Goal: Information Seeking & Learning: Learn about a topic

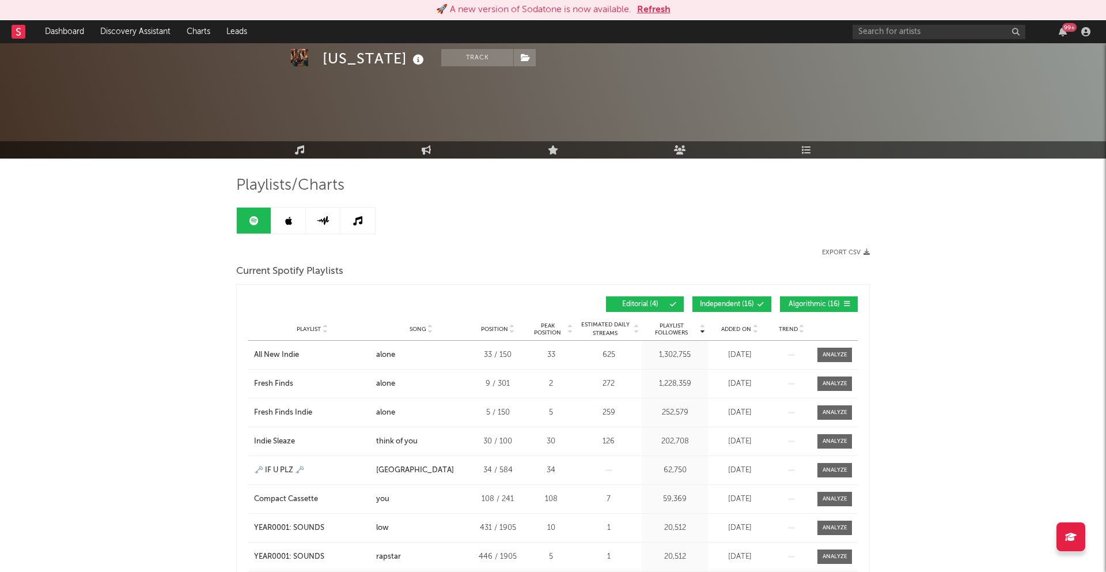
scroll to position [98, 0]
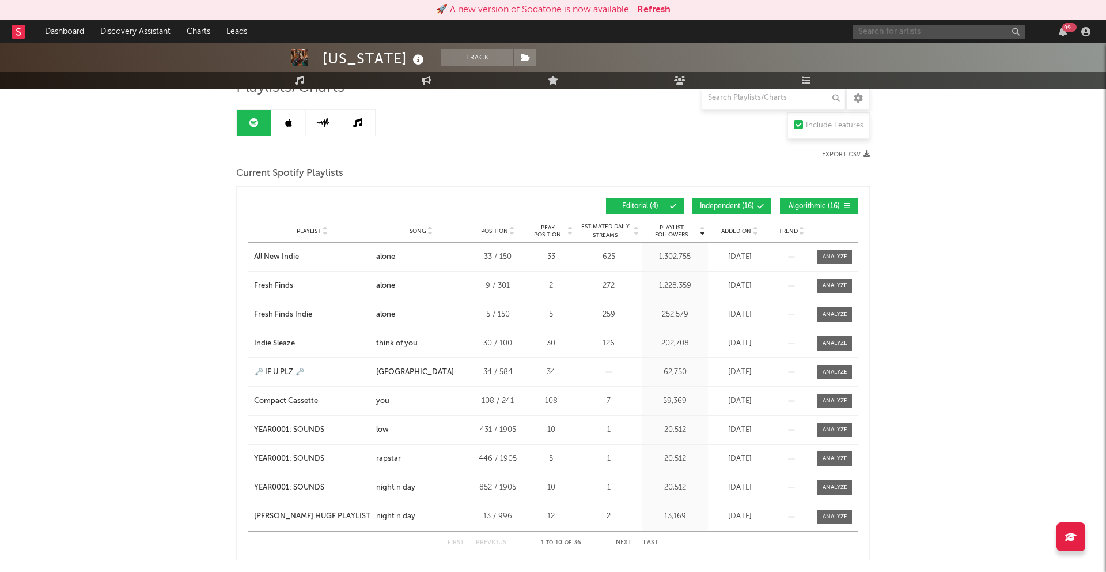
click at [869, 33] on input "text" at bounding box center [939, 32] width 173 height 14
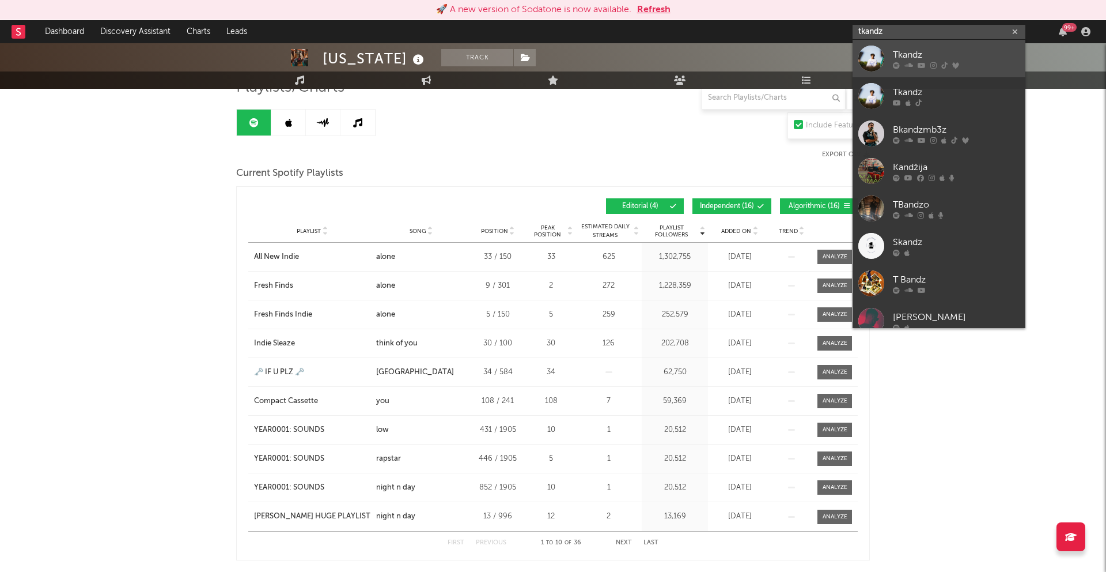
type input "tkandz"
click at [925, 60] on div "Tkandz" at bounding box center [956, 55] width 127 height 14
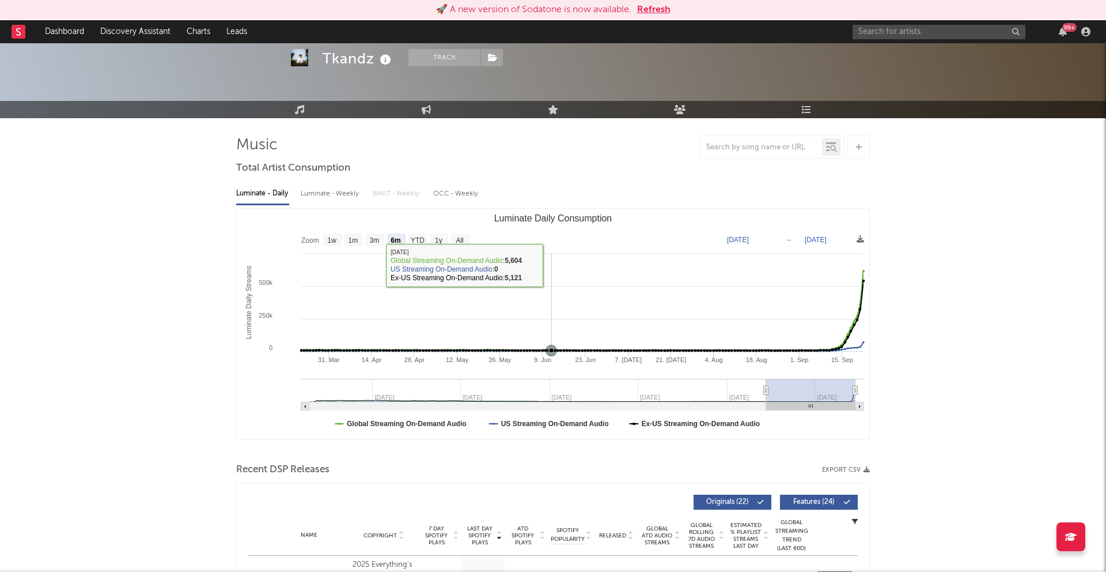
scroll to position [40, 0]
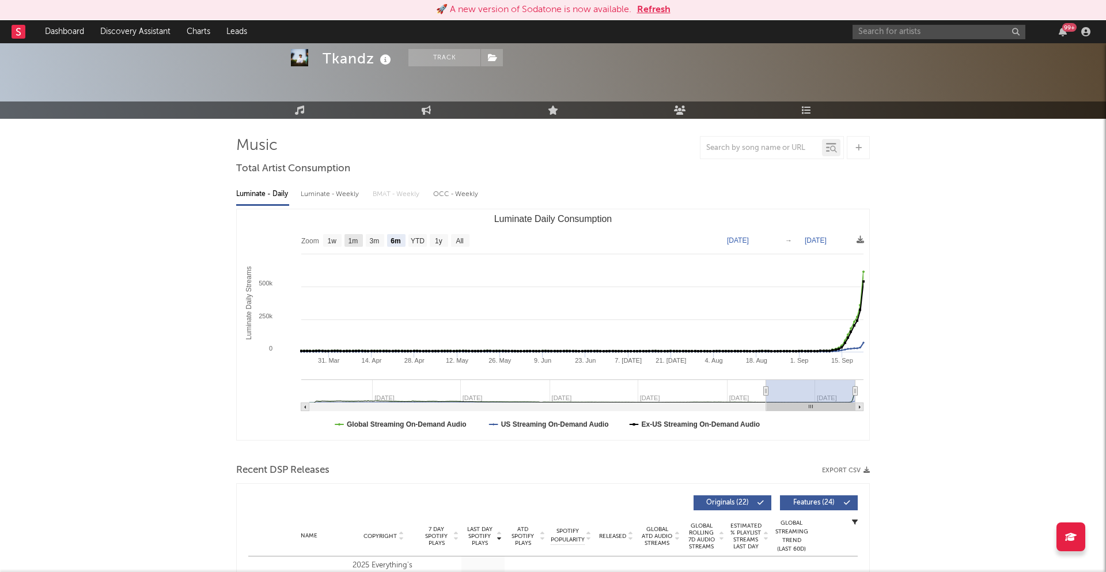
click at [358, 243] on text "1m" at bounding box center [354, 241] width 10 height 8
select select "1m"
type input "[DATE]"
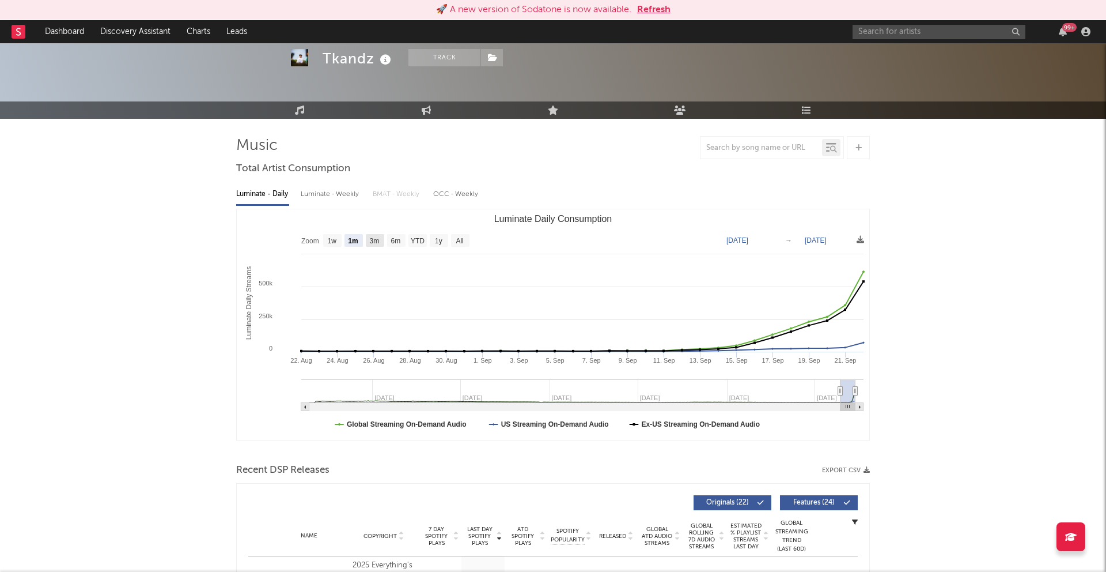
click at [378, 244] on text "3m" at bounding box center [375, 241] width 10 height 8
select select "3m"
type input "[DATE]"
click at [352, 239] on text "1m" at bounding box center [354, 241] width 10 height 8
select select "1m"
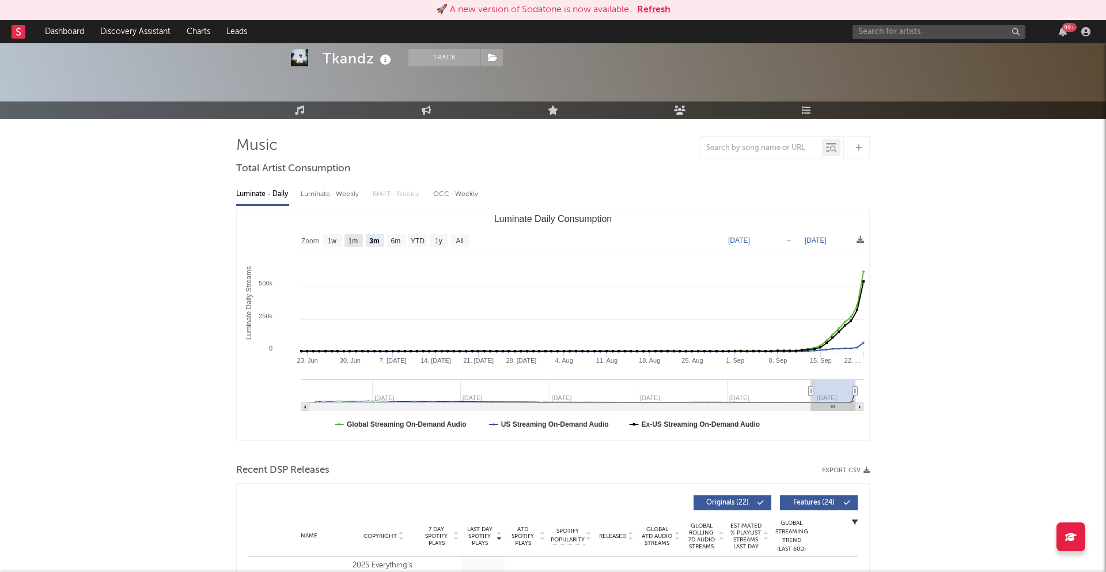
type input "[DATE]"
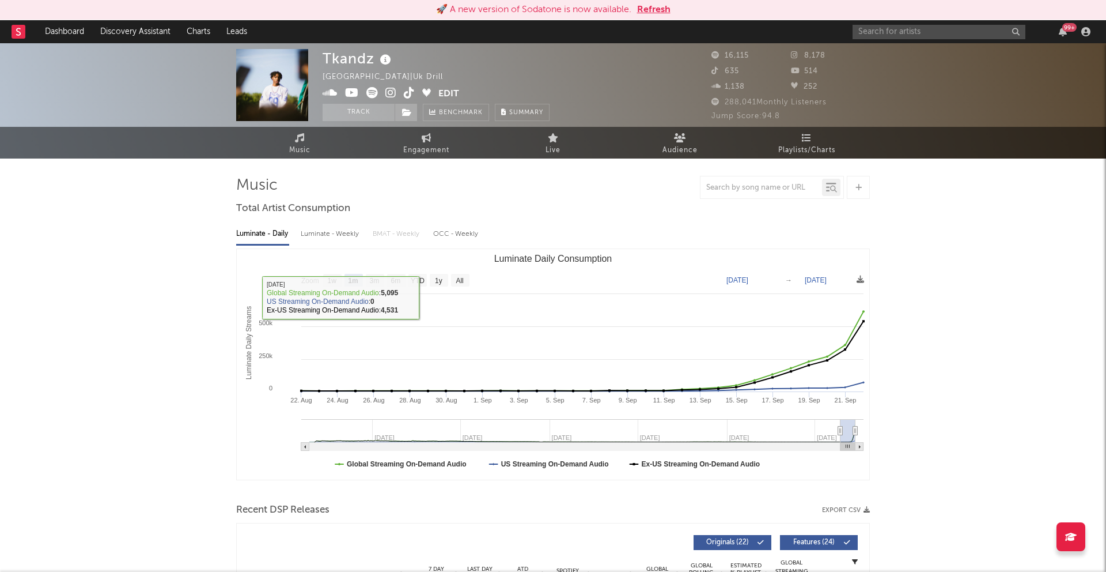
click at [338, 236] on div "Luminate - Weekly" at bounding box center [331, 234] width 60 height 20
select select "6m"
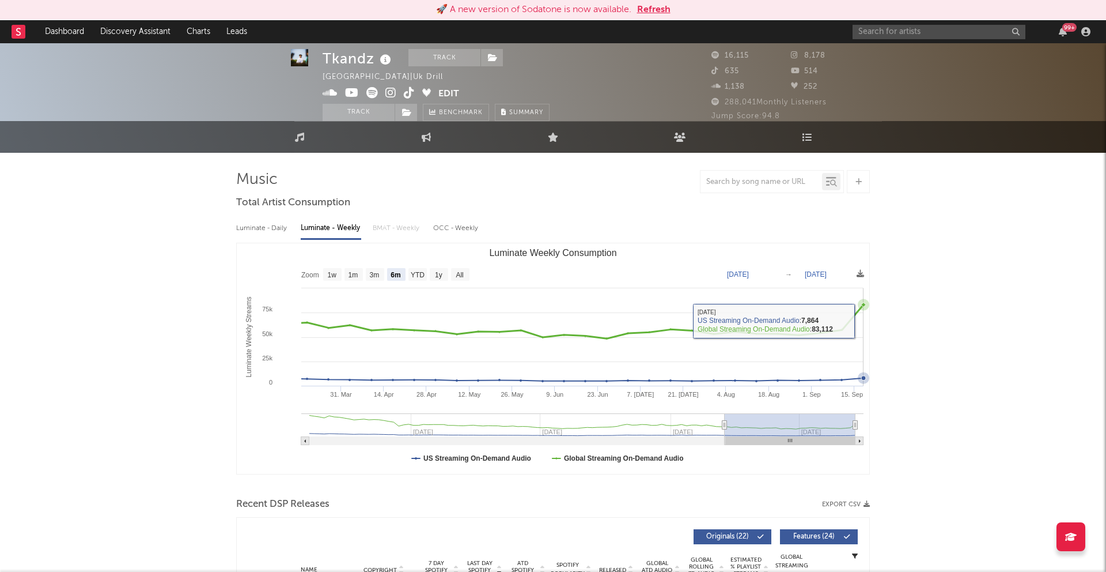
scroll to position [9, 0]
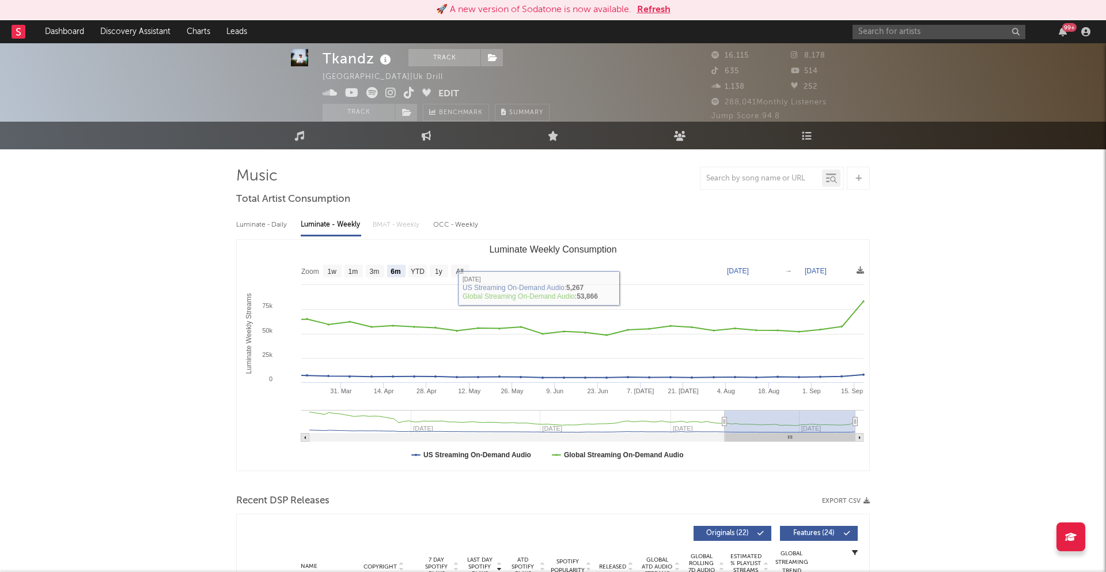
click at [452, 226] on div "OCC - Weekly" at bounding box center [456, 225] width 46 height 20
select select "6m"
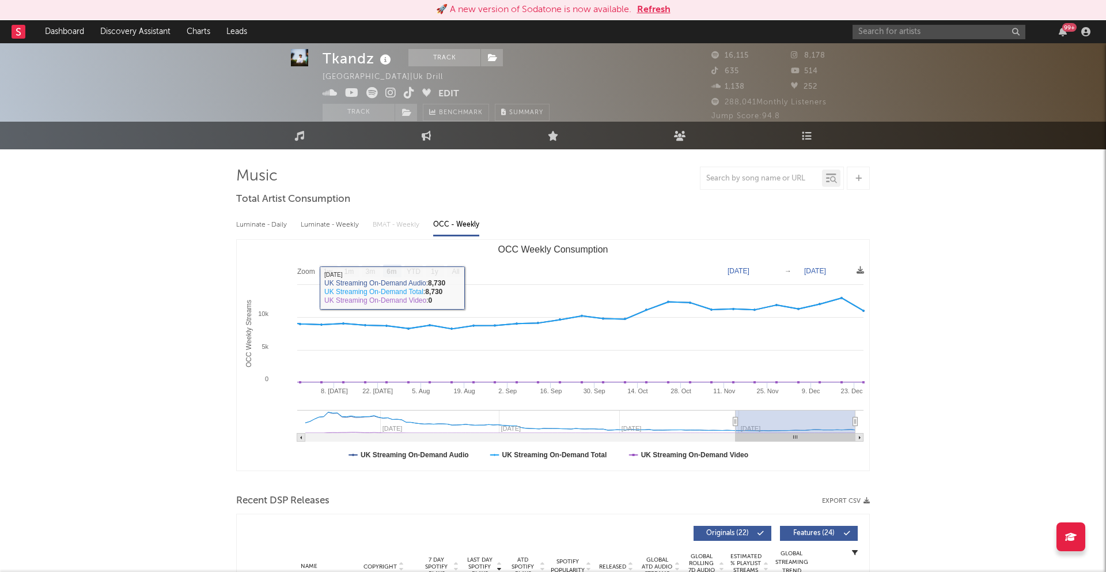
click at [324, 225] on div "Luminate - Weekly" at bounding box center [331, 225] width 60 height 20
select select "6m"
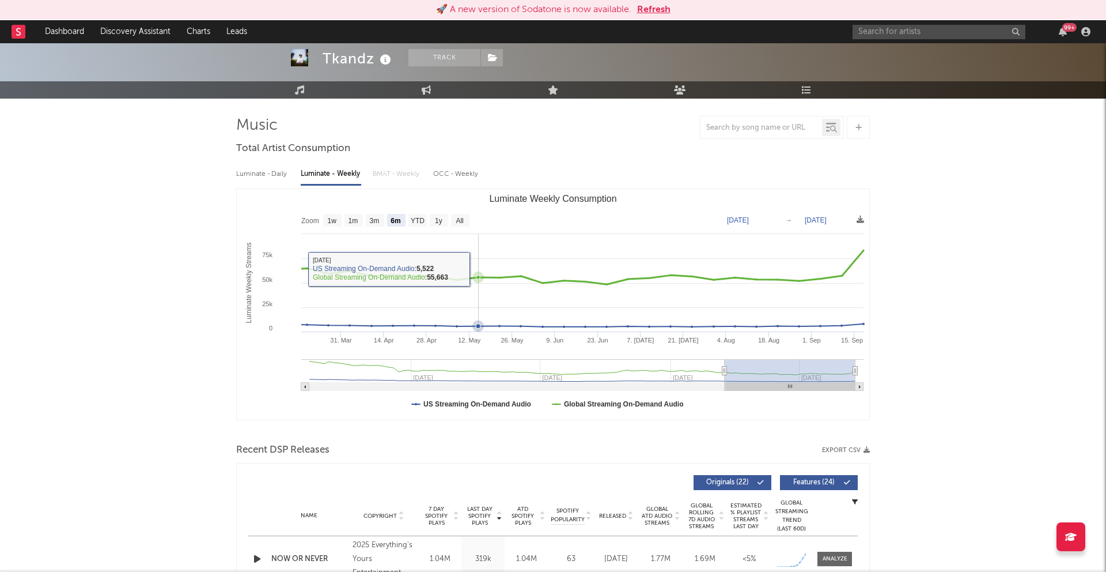
scroll to position [79, 0]
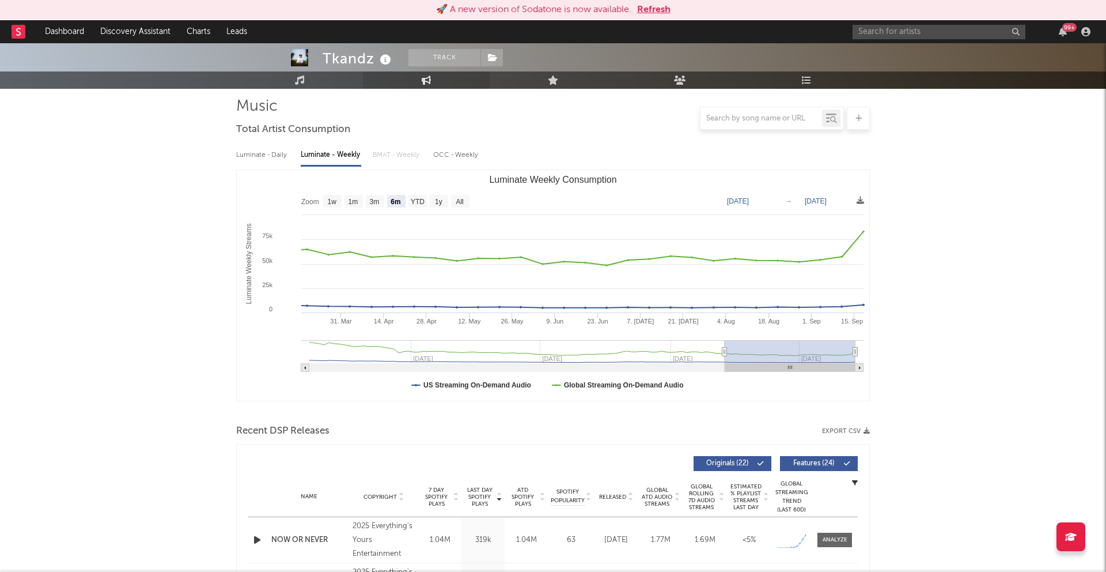
click at [426, 78] on icon at bounding box center [427, 79] width 10 height 9
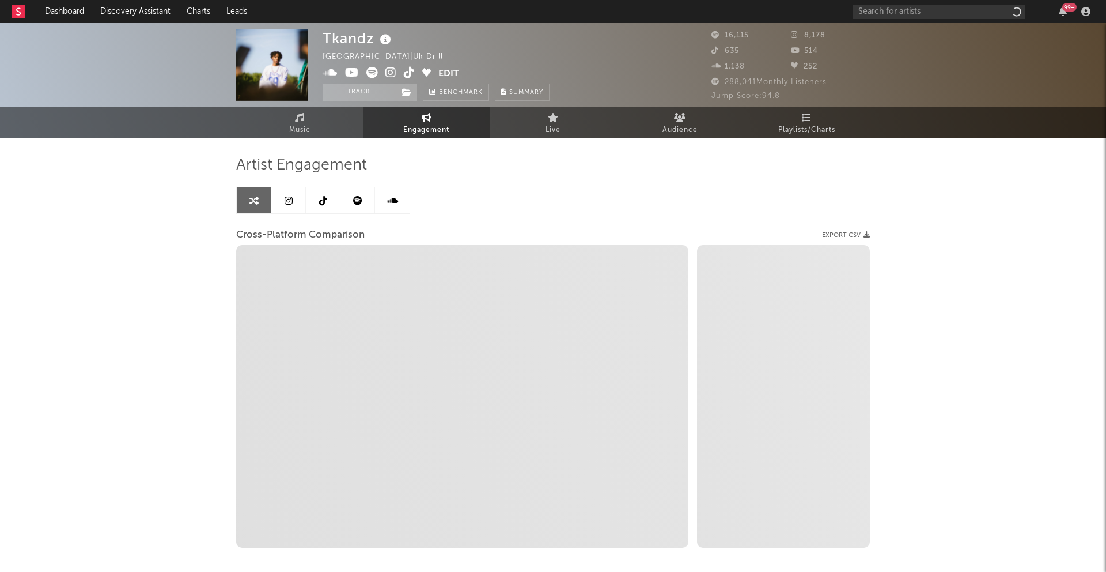
select select "1w"
click at [349, 208] on link at bounding box center [358, 200] width 35 height 26
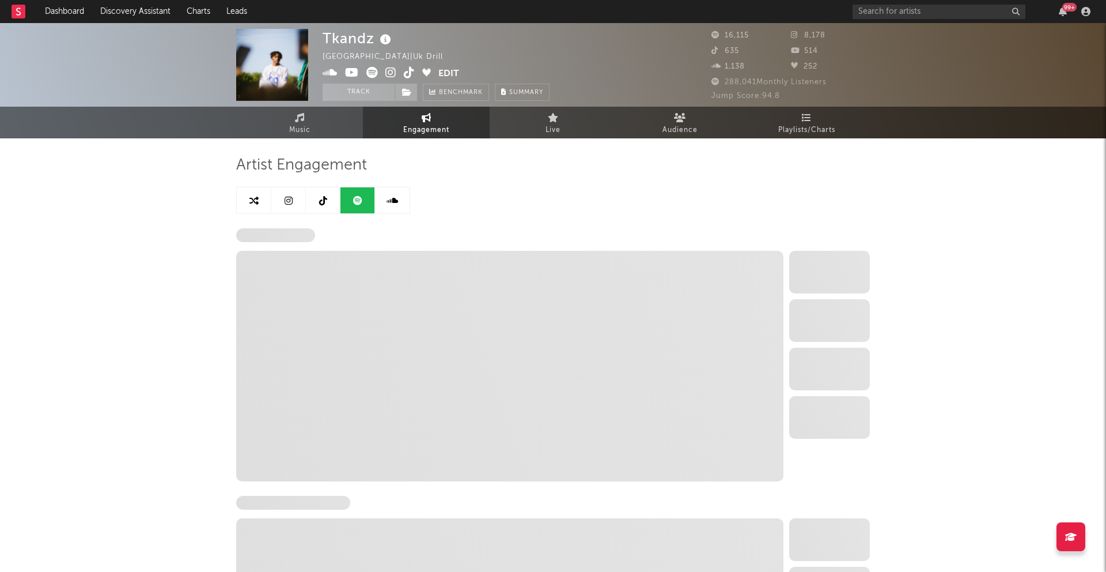
select select "6m"
select select "1w"
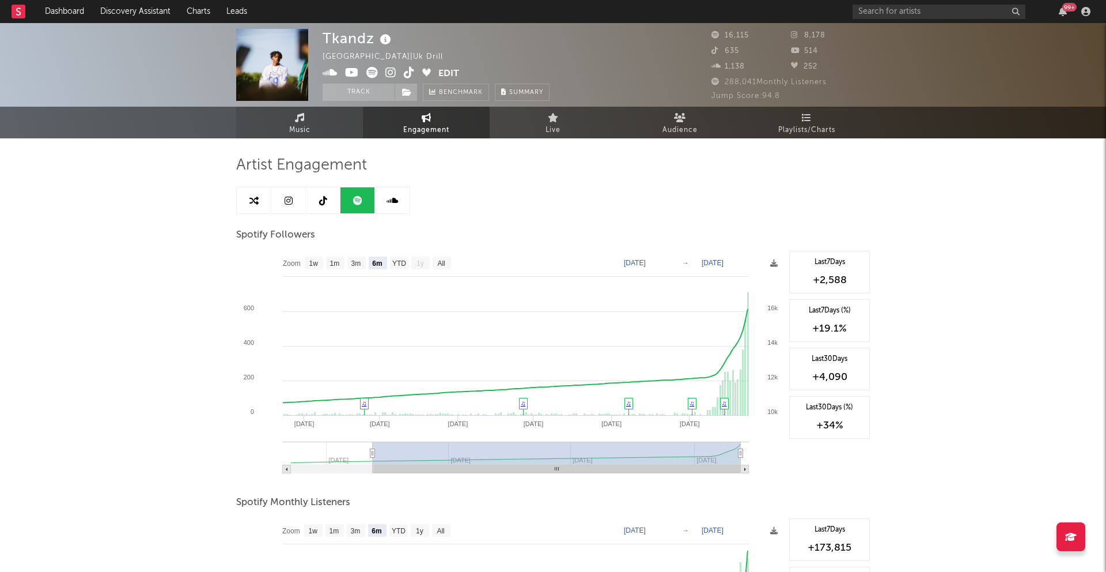
click at [335, 126] on link "Music" at bounding box center [299, 123] width 127 height 32
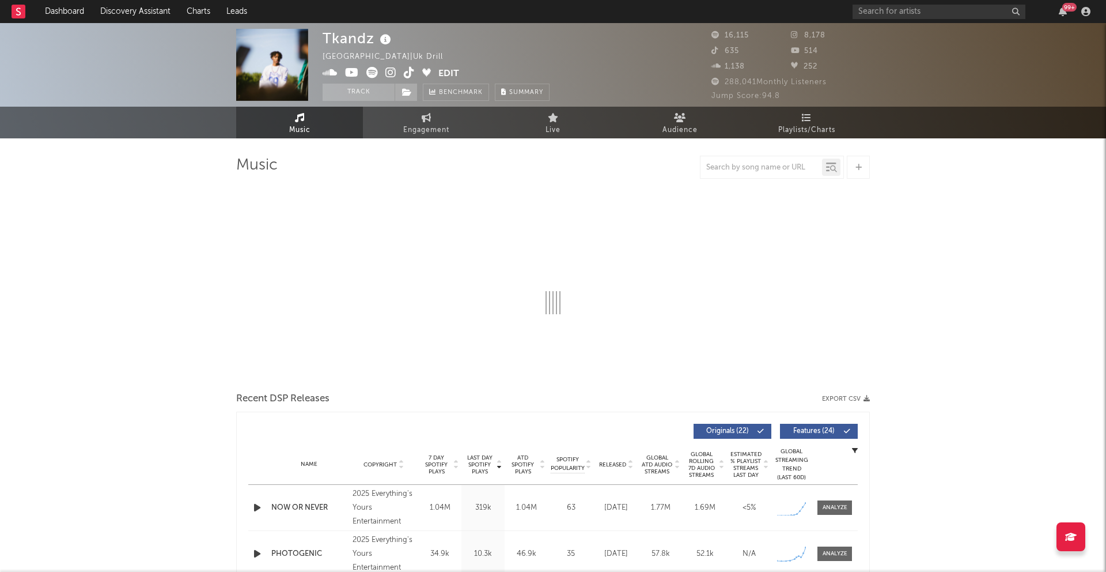
select select "6m"
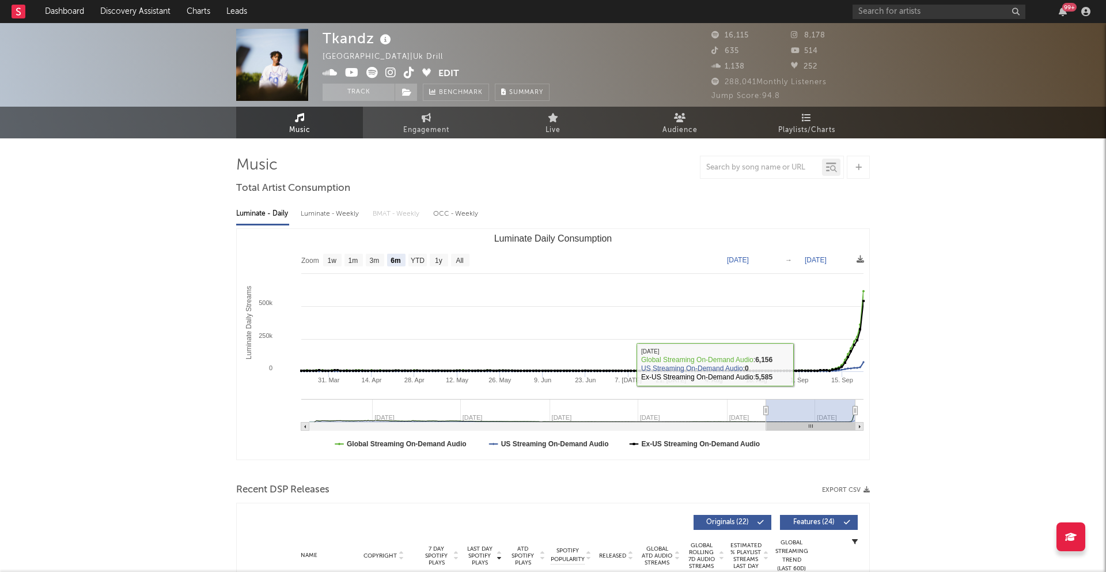
click at [813, 413] on rect "Luminate Daily Consumption" at bounding box center [810, 410] width 89 height 23
click at [793, 410] on rect "Luminate Daily Consumption" at bounding box center [810, 410] width 89 height 23
type input "2025-03-20"
type input "2025-09-20"
type input "2025-03-19"
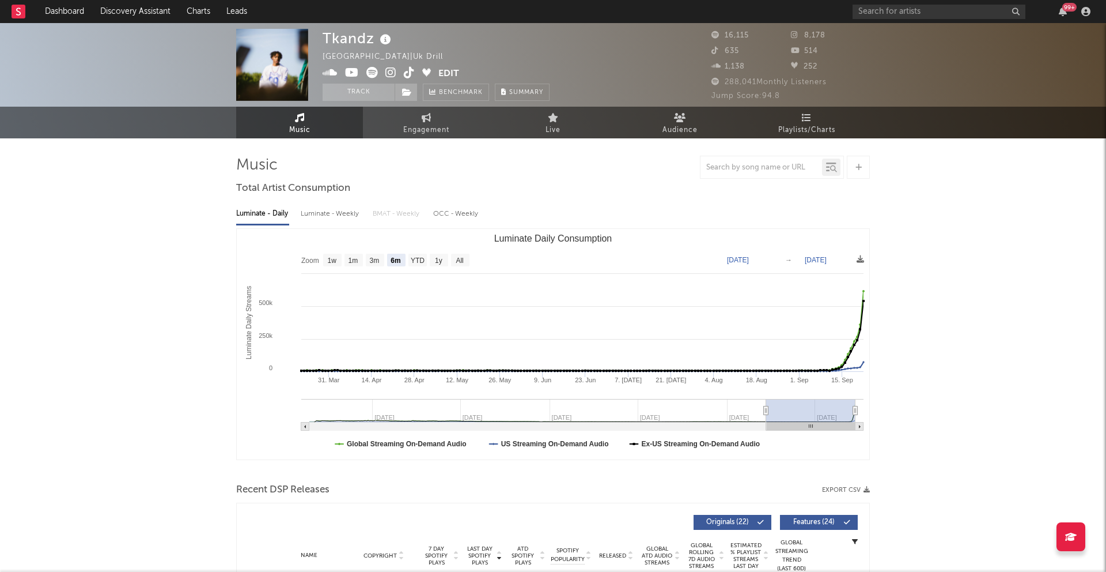
type input "2025-09-19"
type input "2025-03-16"
type input "2025-09-16"
type input "2025-03-12"
type input "2025-09-12"
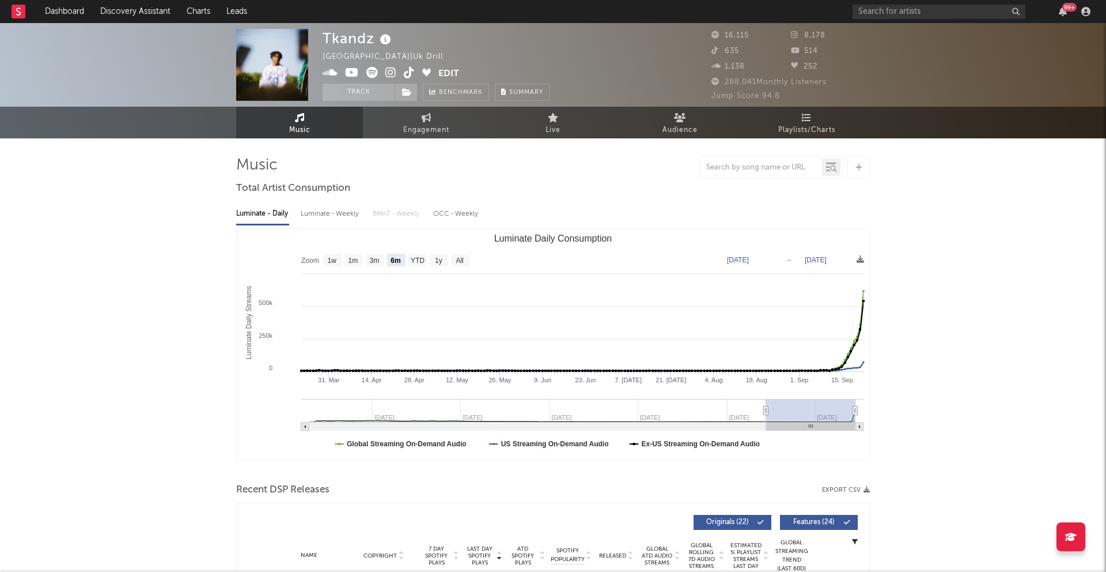
type input "2025-02-28"
type input "2025-08-31"
type input "2025-02-27"
type input "2025-08-30"
type input "2025-02-25"
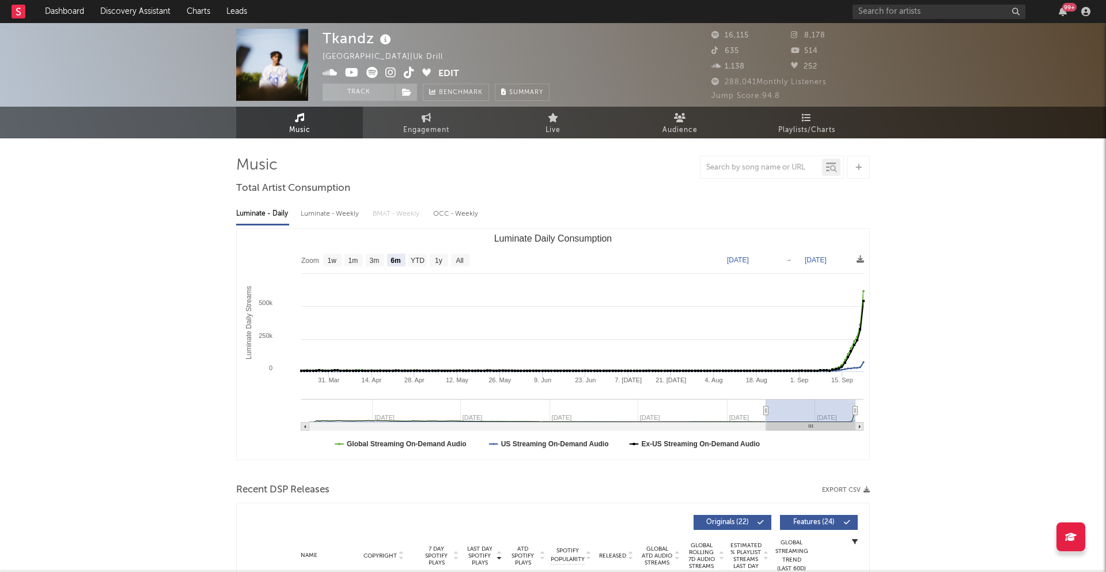
type input "2025-08-28"
type input "2025-02-23"
type input "2025-08-26"
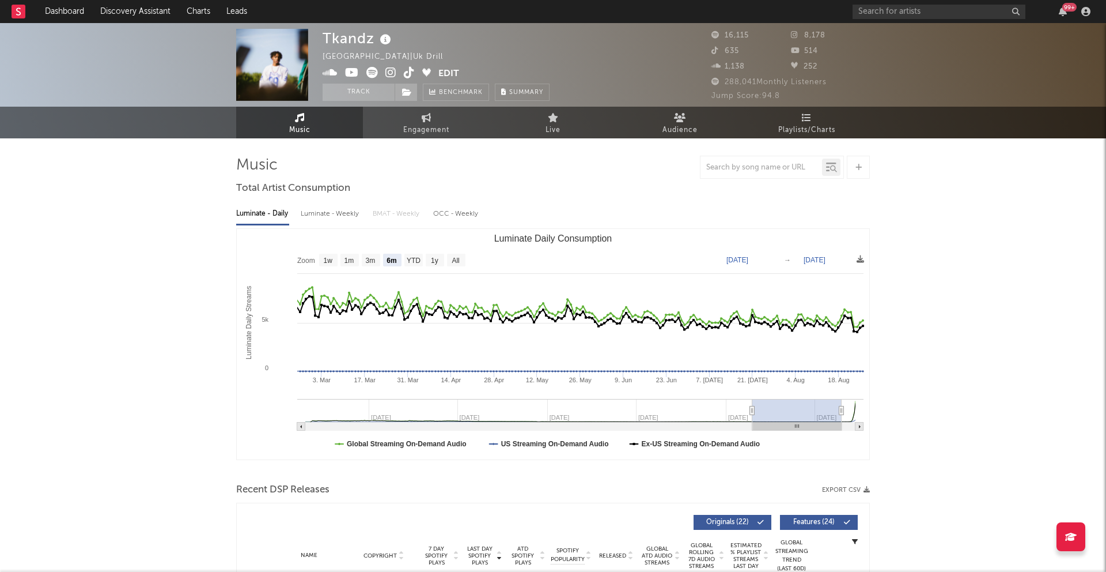
type input "2025-02-21"
type input "2025-08-24"
type input "2025-02-20"
type input "2025-08-23"
type input "2025-02-19"
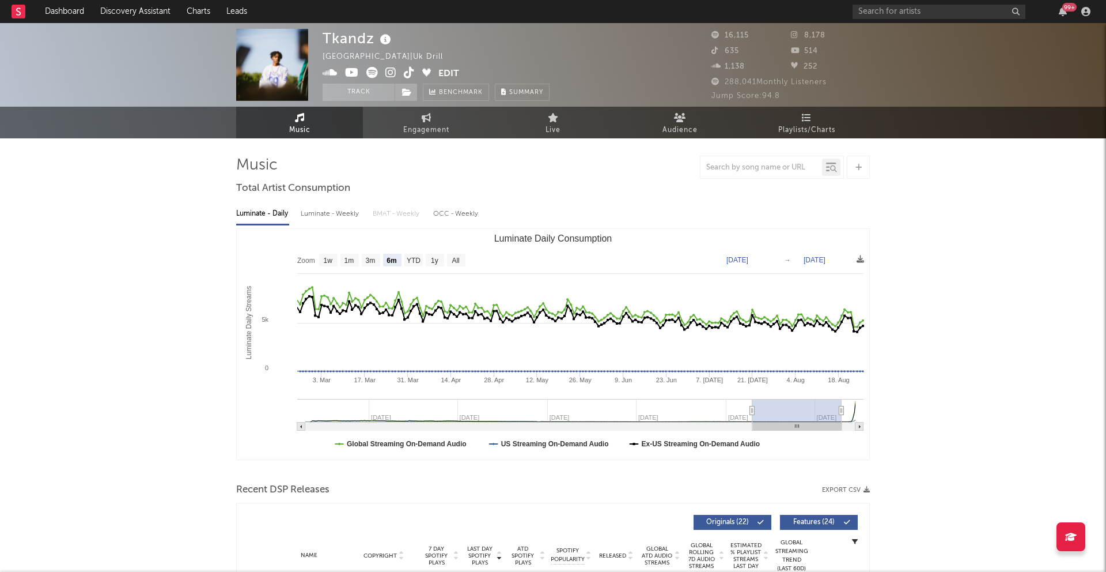
type input "[DATE]"
type input "2025-02-20"
type input "2025-08-23"
type input "2025-02-21"
type input "2025-08-24"
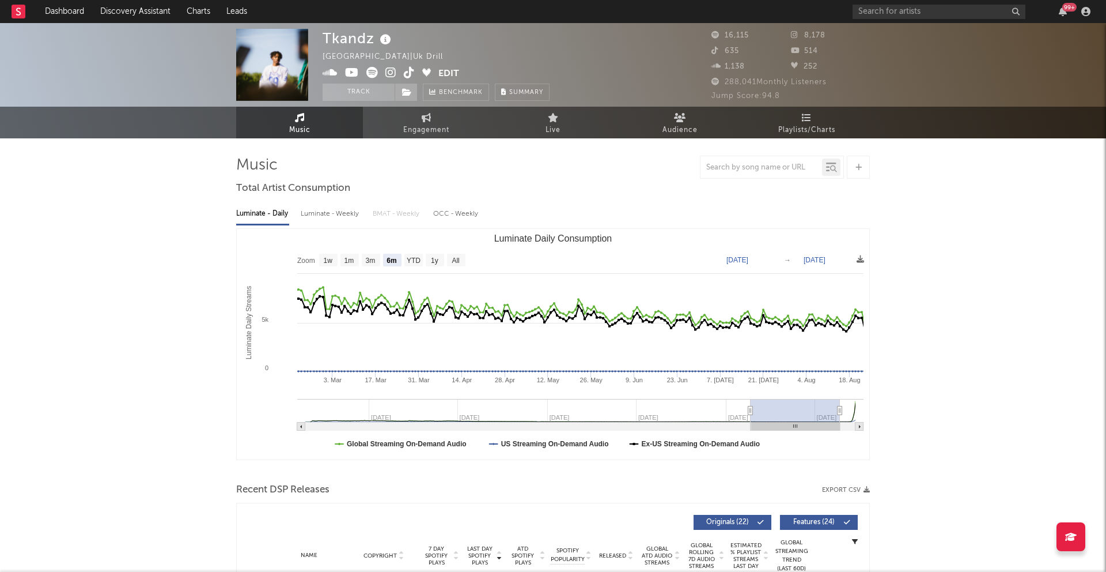
type input "2025-02-25"
type input "2025-08-28"
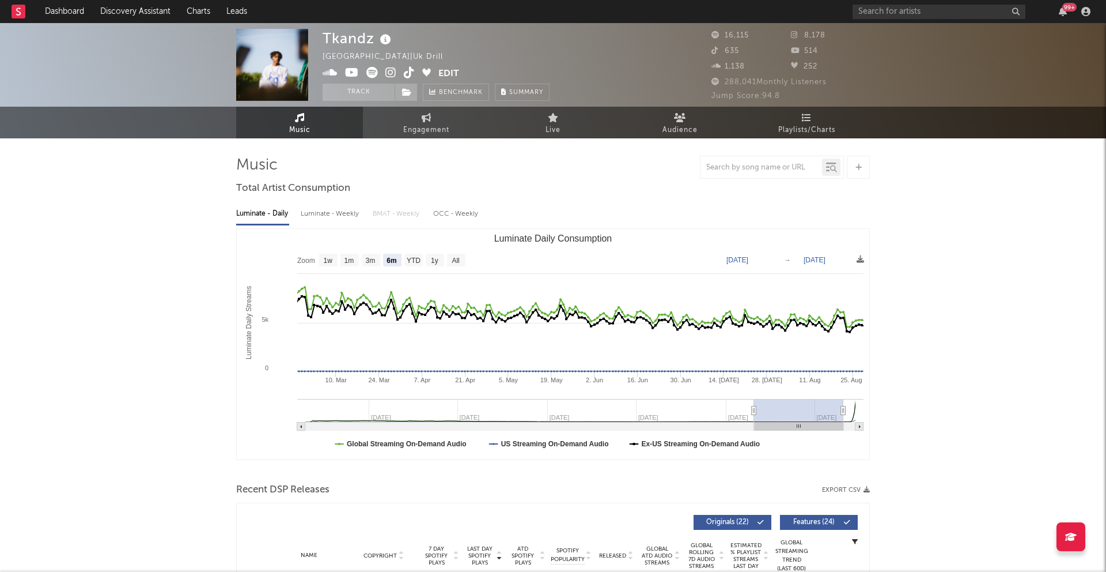
type input "2025-03-02"
type input "2025-09-02"
type input "2025-03-10"
type input "2025-09-10"
type input "2025-03-09"
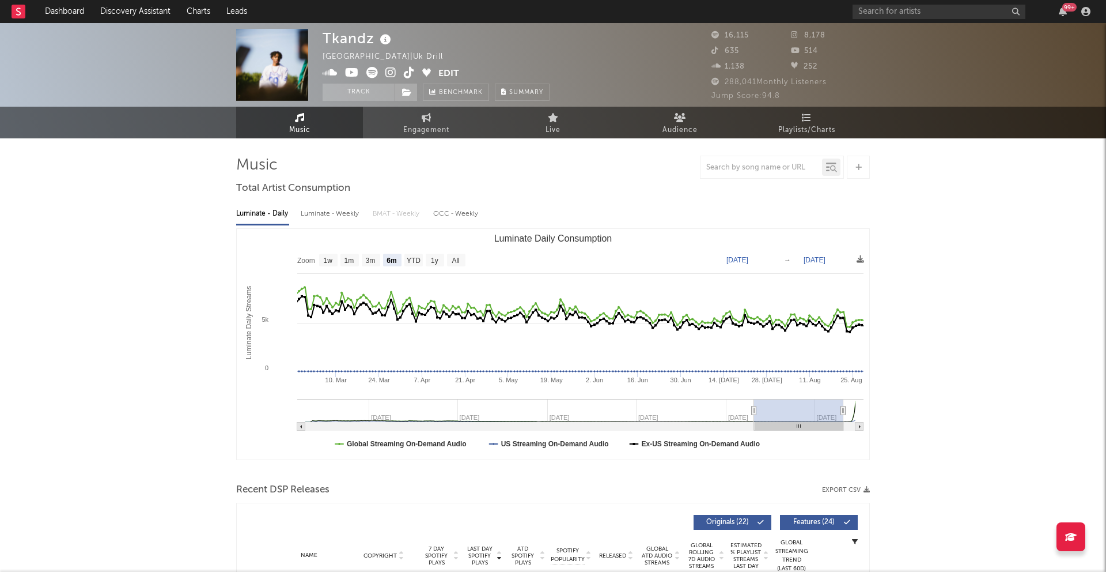
type input "2025-09-09"
type input "2025-03-19"
type input "2025-09-19"
type input "[DATE]"
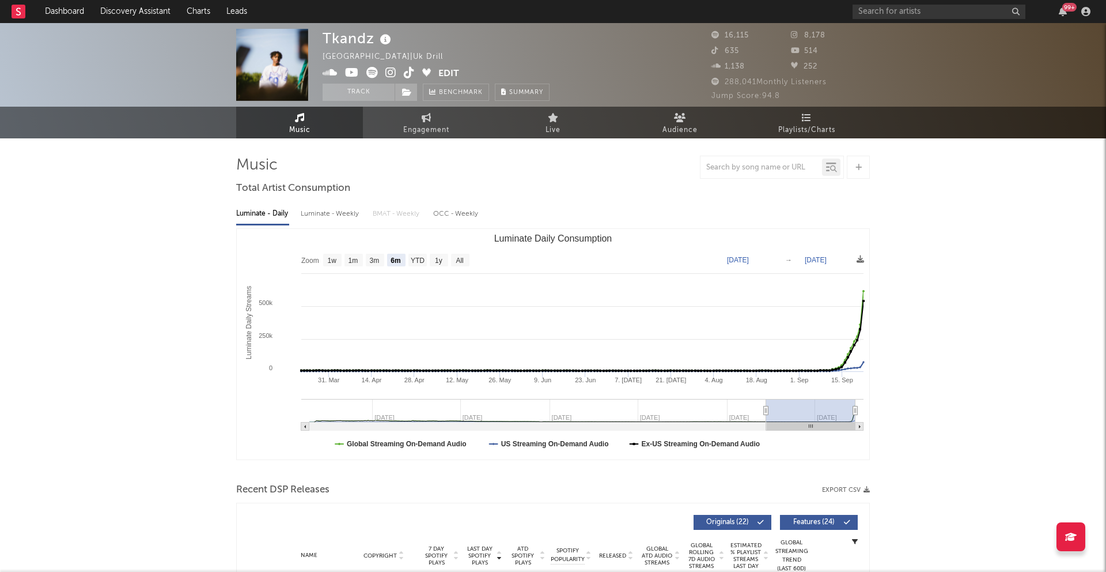
drag, startPoint x: 819, startPoint y: 414, endPoint x: 829, endPoint y: 413, distance: 9.9
click at [829, 413] on rect "Luminate Daily Consumption" at bounding box center [810, 410] width 89 height 23
click at [861, 258] on icon at bounding box center [860, 258] width 7 height 7
drag, startPoint x: 769, startPoint y: 407, endPoint x: 804, endPoint y: 407, distance: 35.1
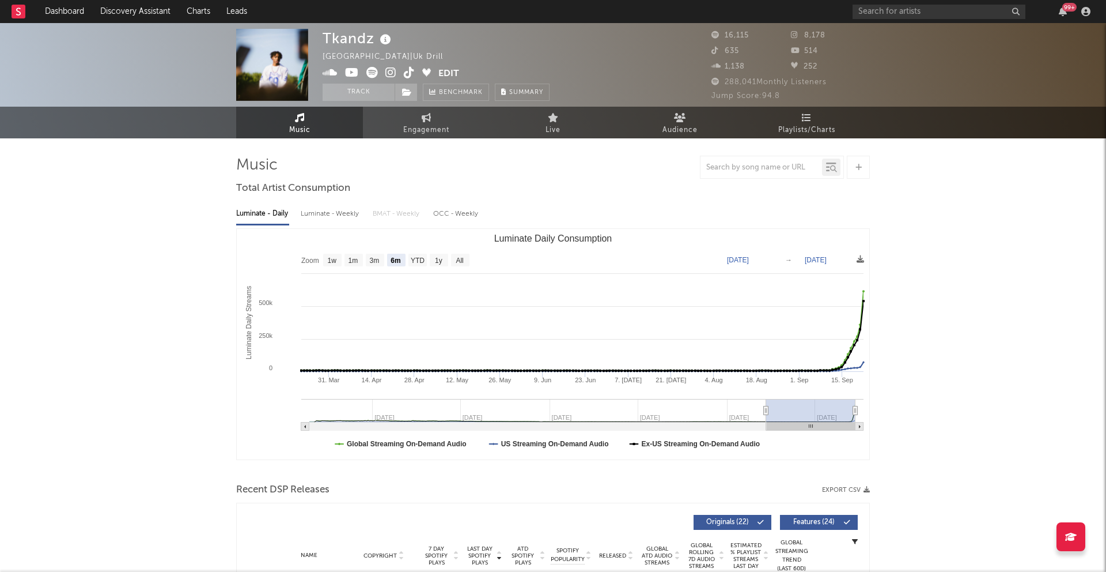
click at [804, 407] on rect "Luminate Daily Consumption" at bounding box center [810, 410] width 89 height 23
click at [377, 258] on text "3m" at bounding box center [375, 260] width 10 height 8
select select "3m"
type input "[DATE]"
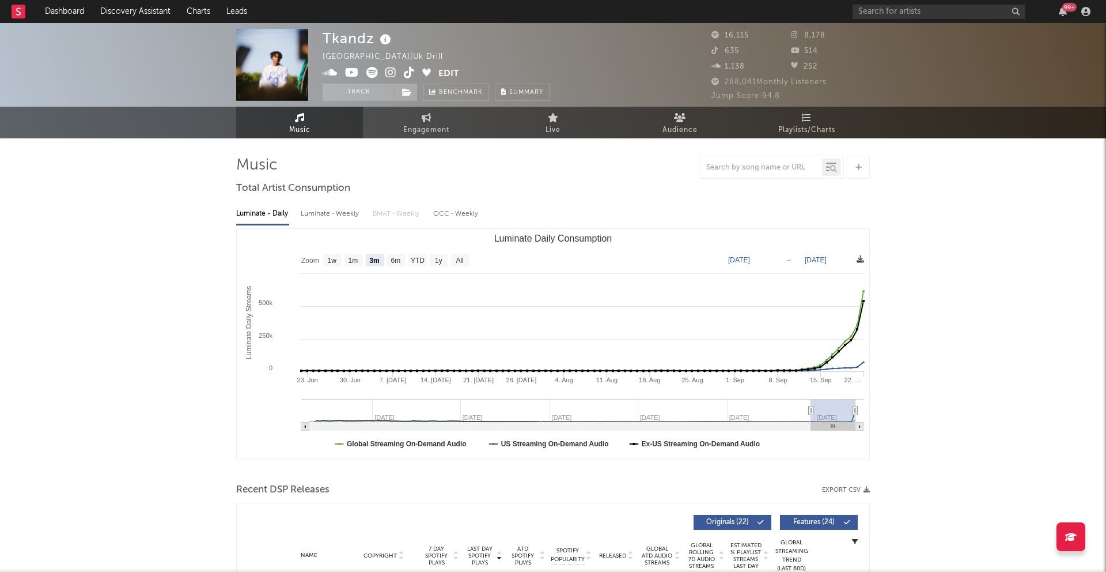
click at [860, 259] on icon at bounding box center [860, 258] width 7 height 7
click at [838, 264] on span "Download as CSV" at bounding box center [805, 272] width 115 height 20
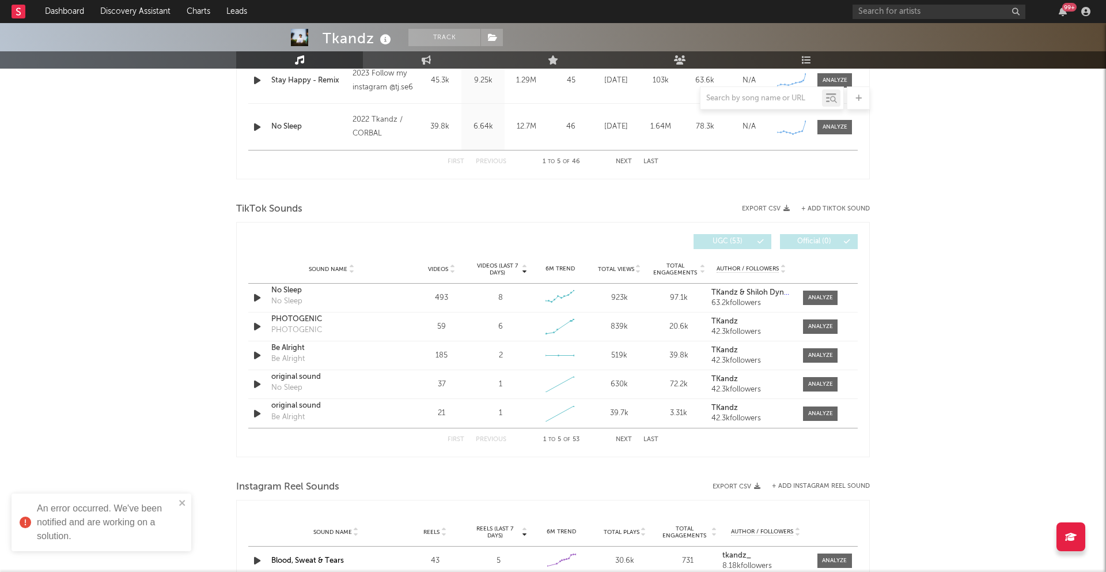
scroll to position [642, 0]
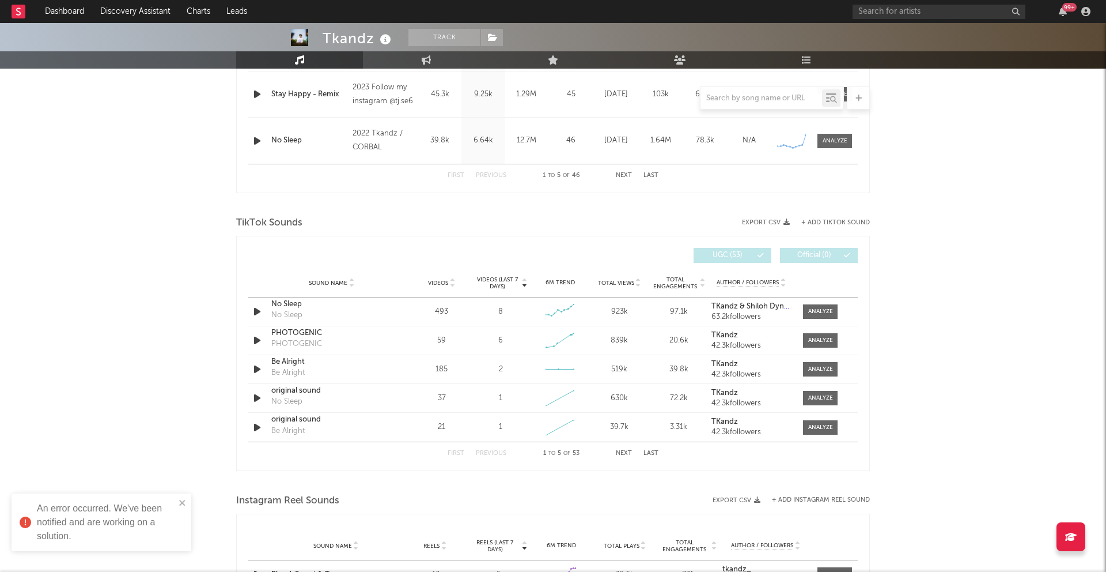
click at [628, 448] on div "First Previous 1 to 5 of 53 Next Last" at bounding box center [553, 453] width 211 height 22
click at [627, 452] on button "Next" at bounding box center [624, 453] width 16 height 6
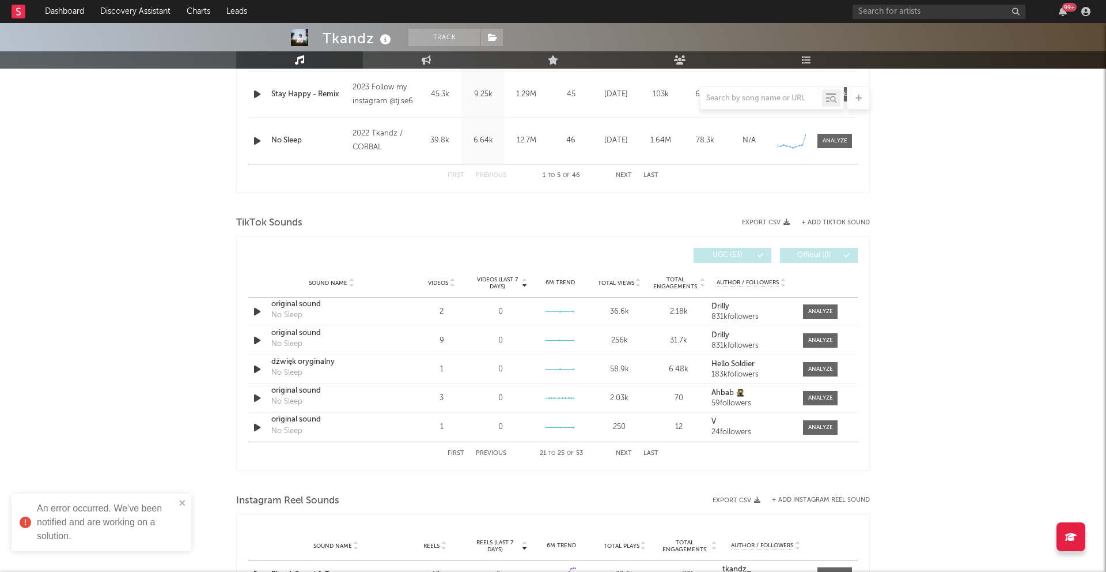
click at [627, 452] on button "Next" at bounding box center [624, 453] width 16 height 6
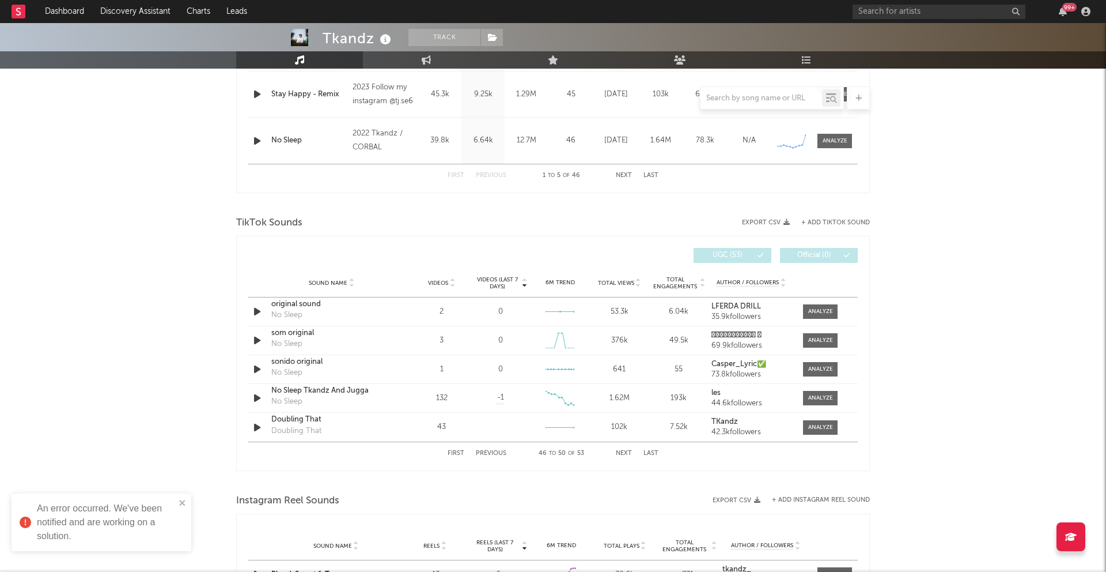
click at [627, 452] on button "Next" at bounding box center [624, 453] width 16 height 6
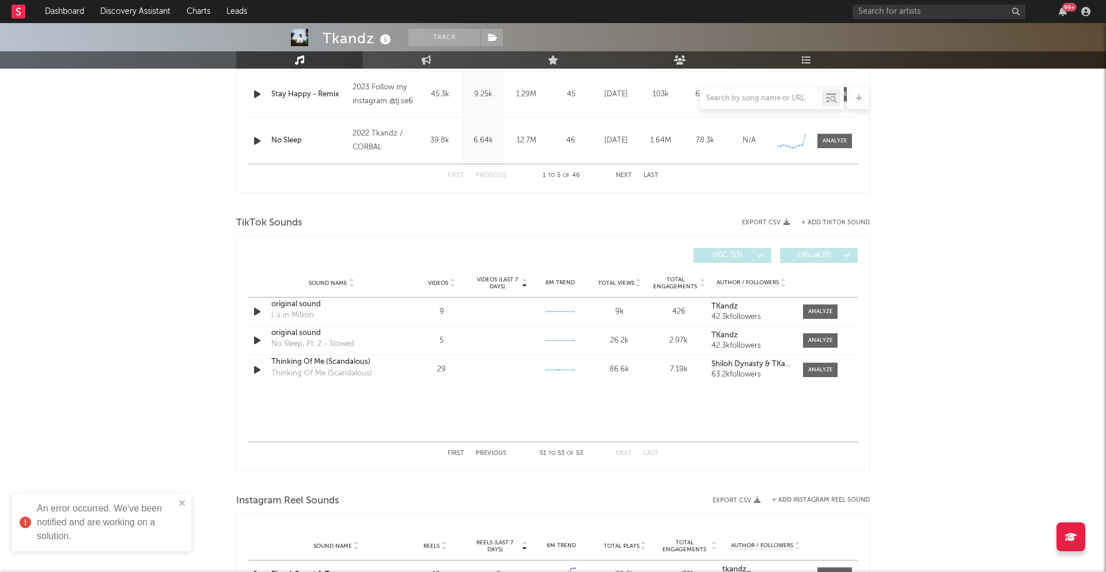
click at [627, 452] on button "Next" at bounding box center [624, 453] width 16 height 6
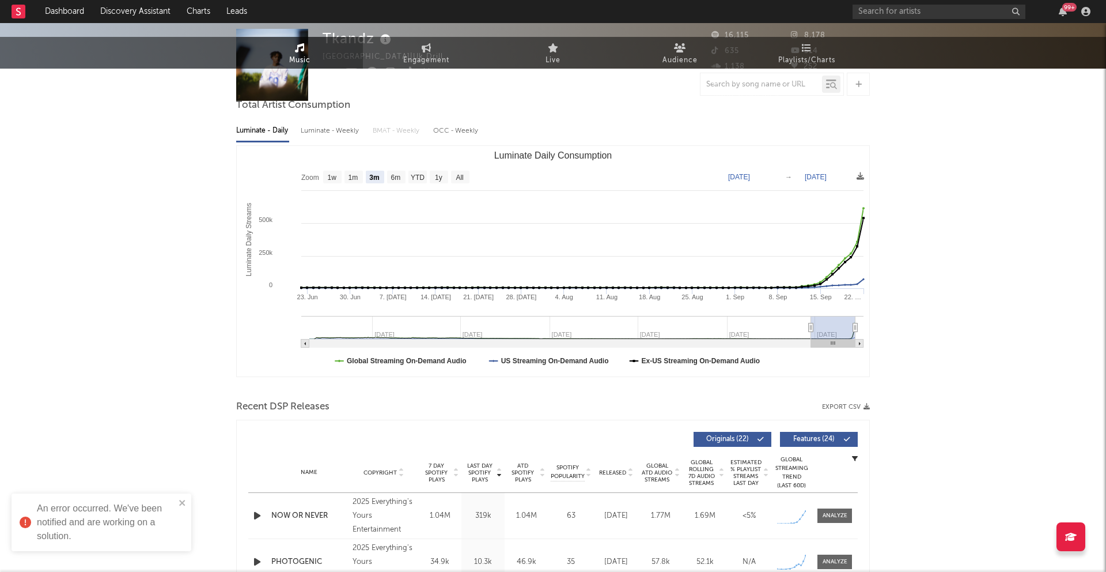
scroll to position [0, 0]
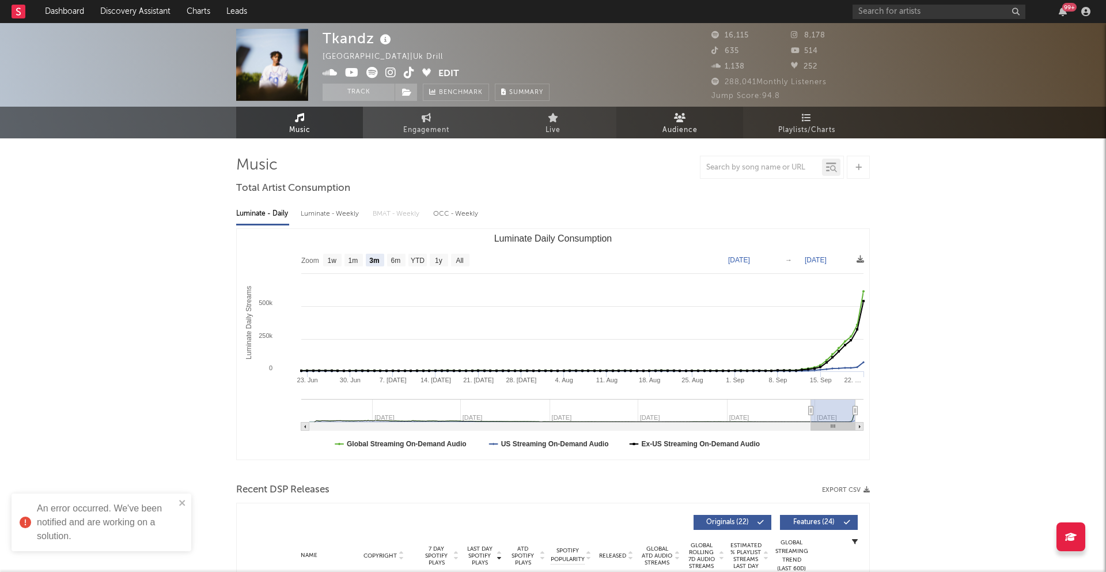
click at [655, 136] on link "Audience" at bounding box center [680, 123] width 127 height 32
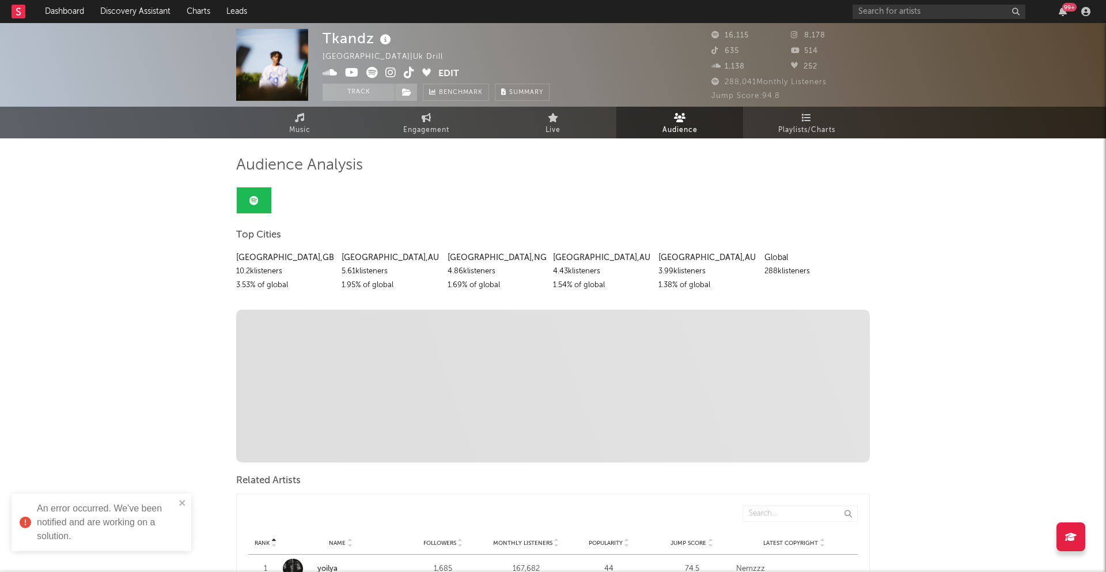
click at [538, 120] on link "Live" at bounding box center [553, 123] width 127 height 32
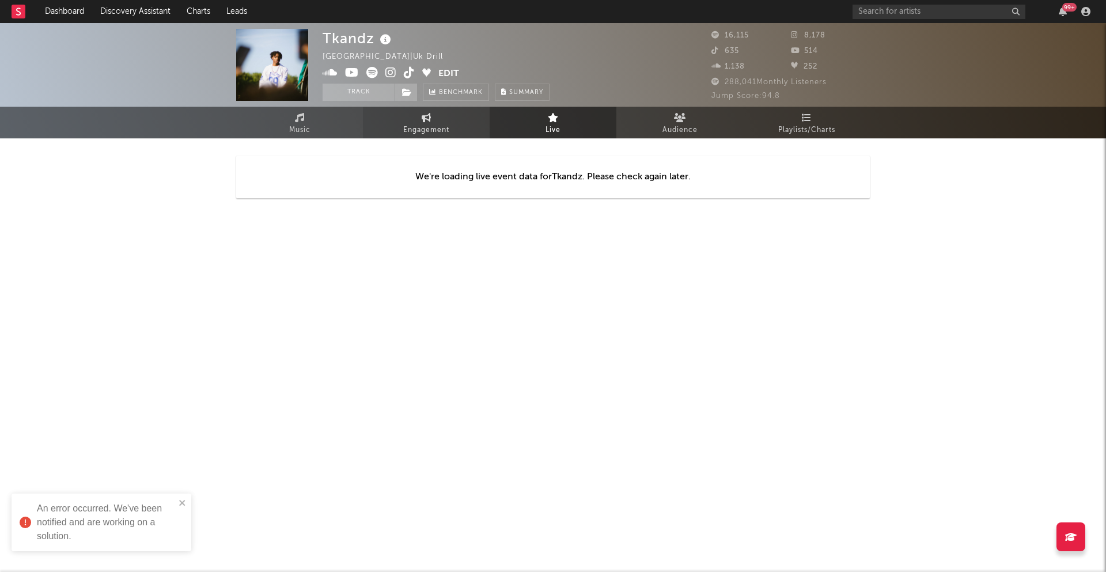
click at [474, 120] on link "Engagement" at bounding box center [426, 123] width 127 height 32
select select "1w"
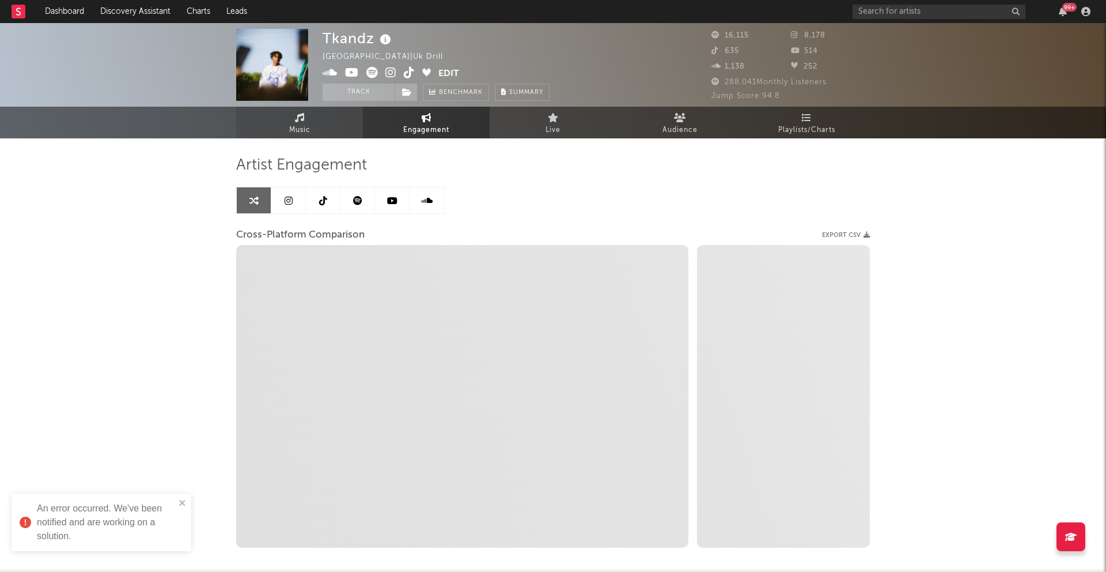
click at [323, 126] on link "Music" at bounding box center [299, 123] width 127 height 32
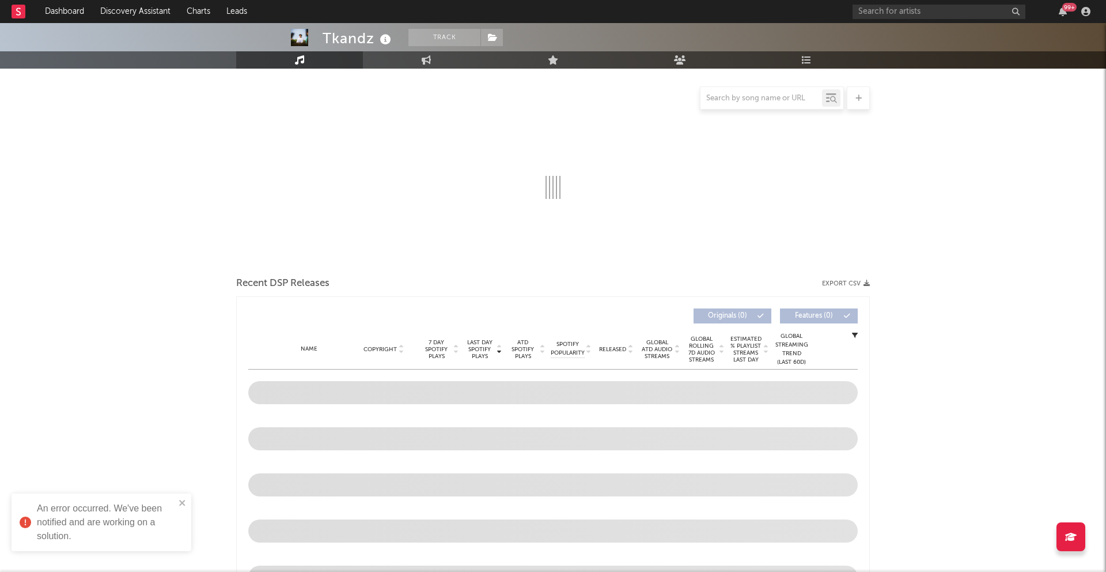
scroll to position [119, 0]
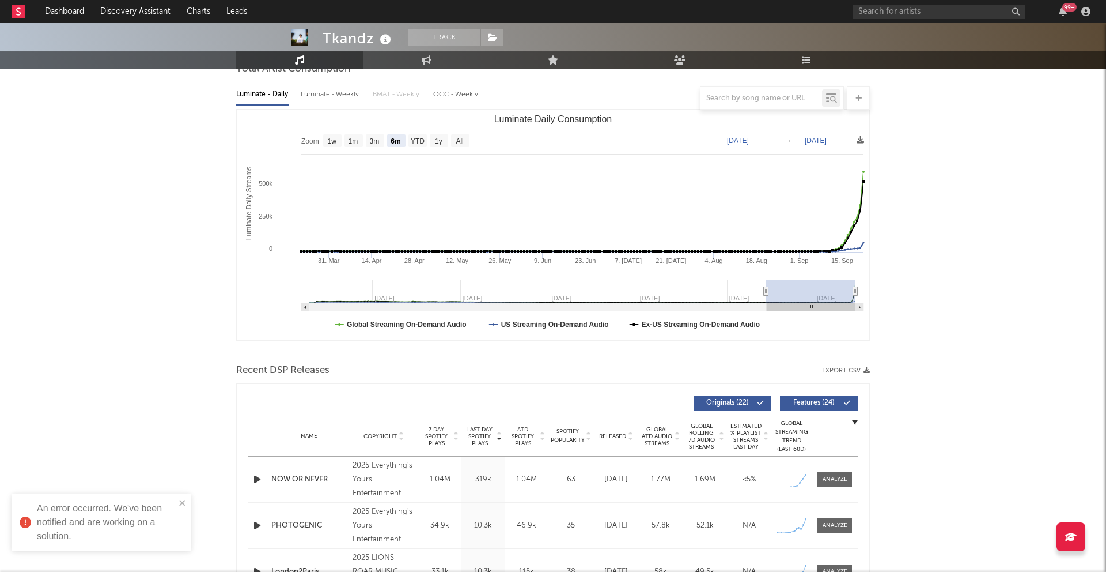
click at [335, 145] on rect "Luminate Daily Consumption" at bounding box center [332, 140] width 18 height 13
select select "1w"
type input "2025-09-16"
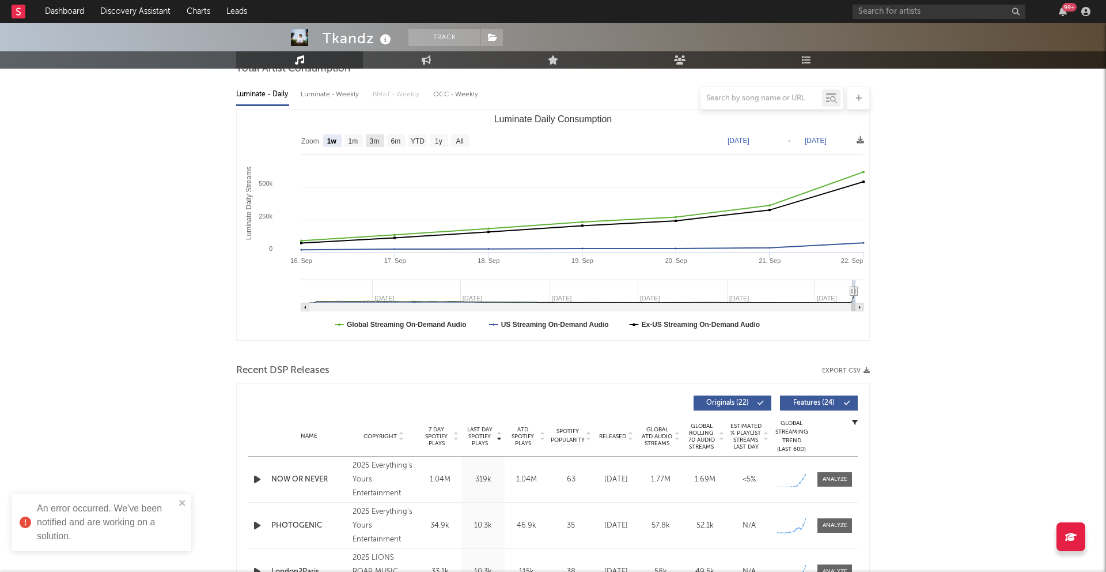
click at [366, 137] on rect "Luminate Daily Consumption" at bounding box center [375, 140] width 18 height 13
select select "3m"
type input "[DATE]"
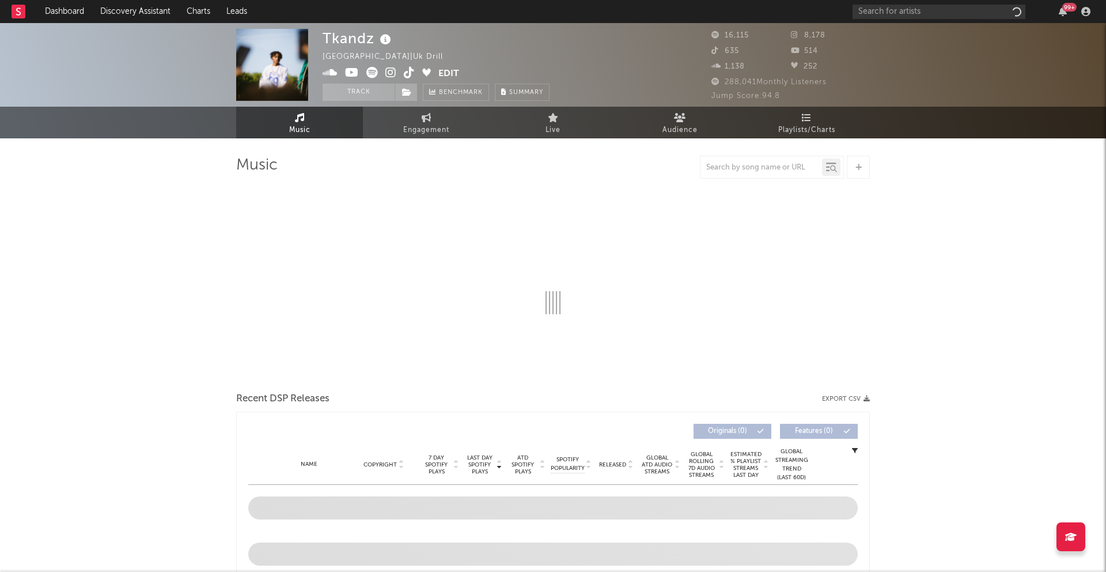
select select "6m"
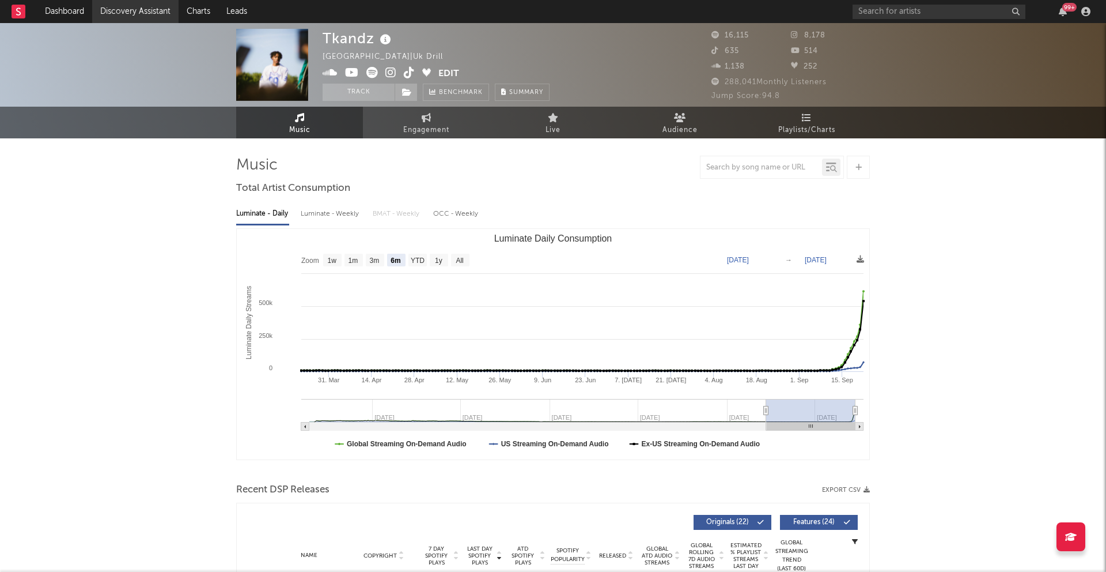
click at [145, 11] on link "Discovery Assistant" at bounding box center [135, 11] width 86 height 23
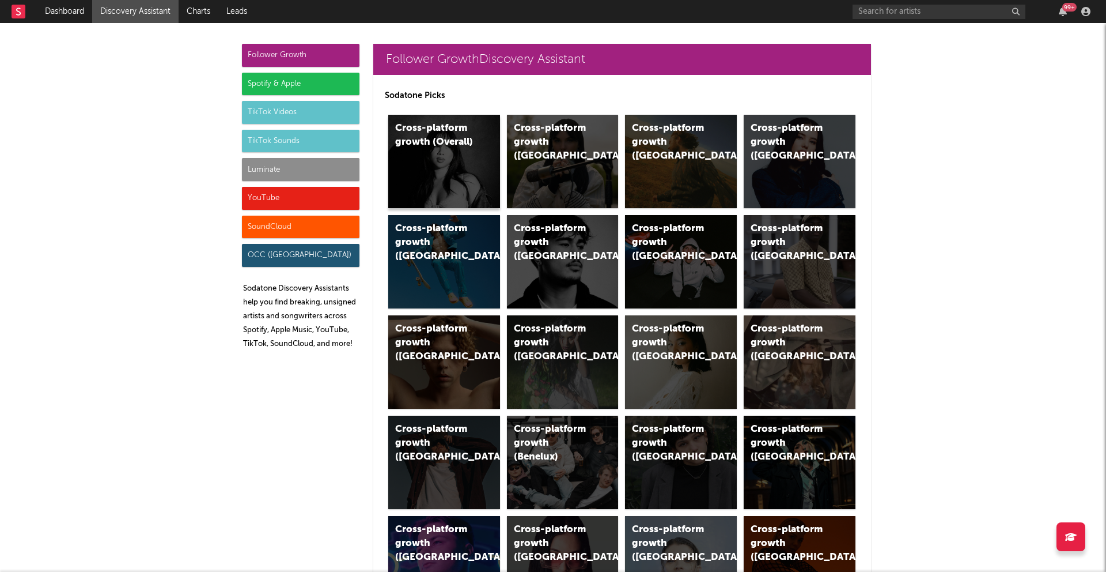
click at [473, 137] on div "Cross-platform growth (Overall)" at bounding box center [434, 136] width 78 height 28
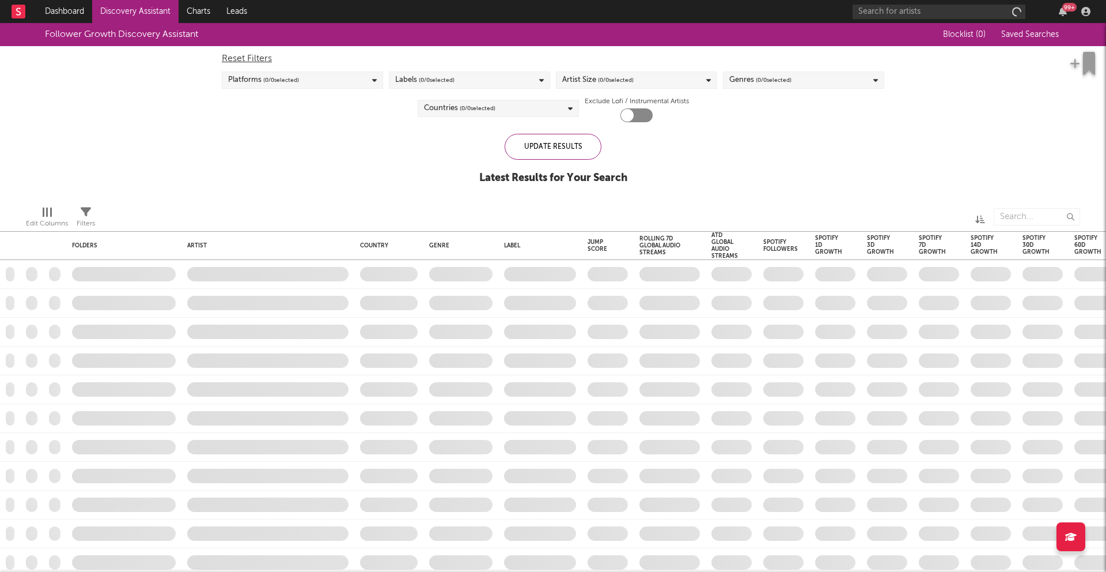
checkbox input "true"
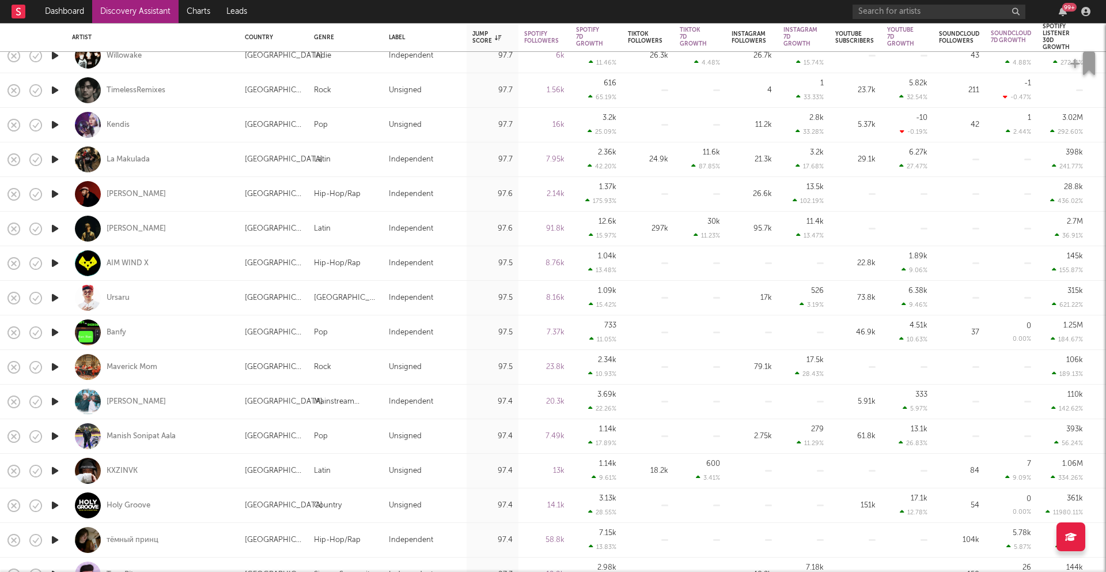
click at [59, 504] on icon "button" at bounding box center [55, 505] width 12 height 14
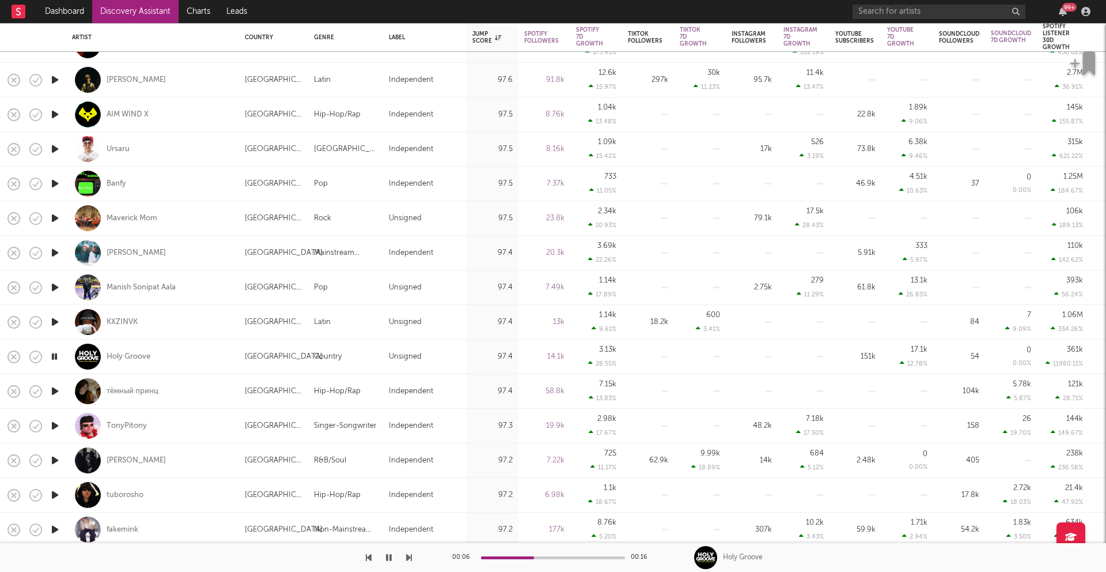
click at [50, 463] on icon "button" at bounding box center [55, 460] width 12 height 14
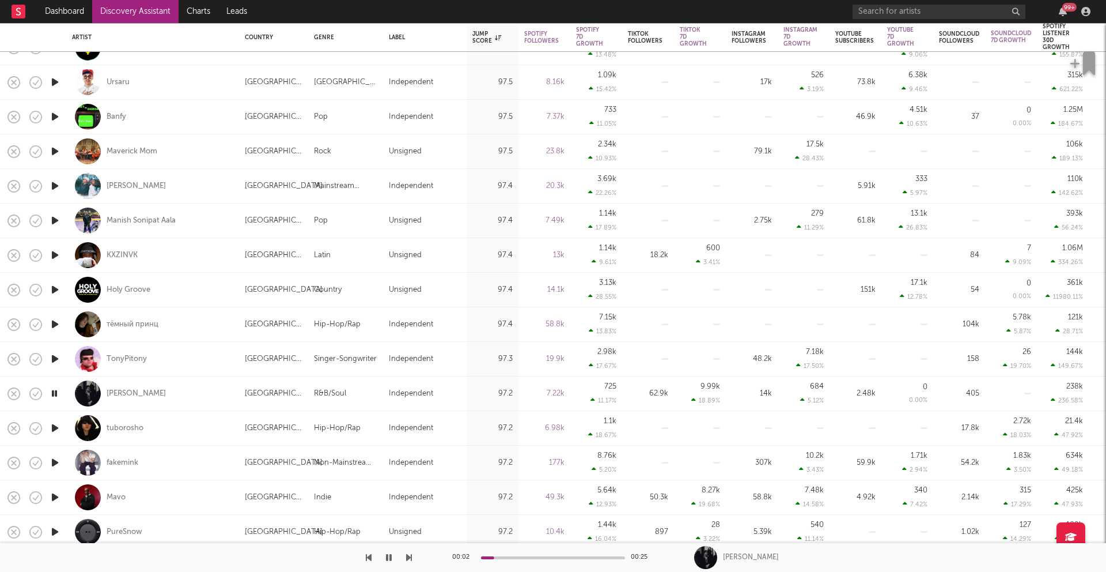
click at [52, 430] on icon "button" at bounding box center [55, 428] width 12 height 14
click at [52, 492] on icon "button" at bounding box center [55, 497] width 12 height 14
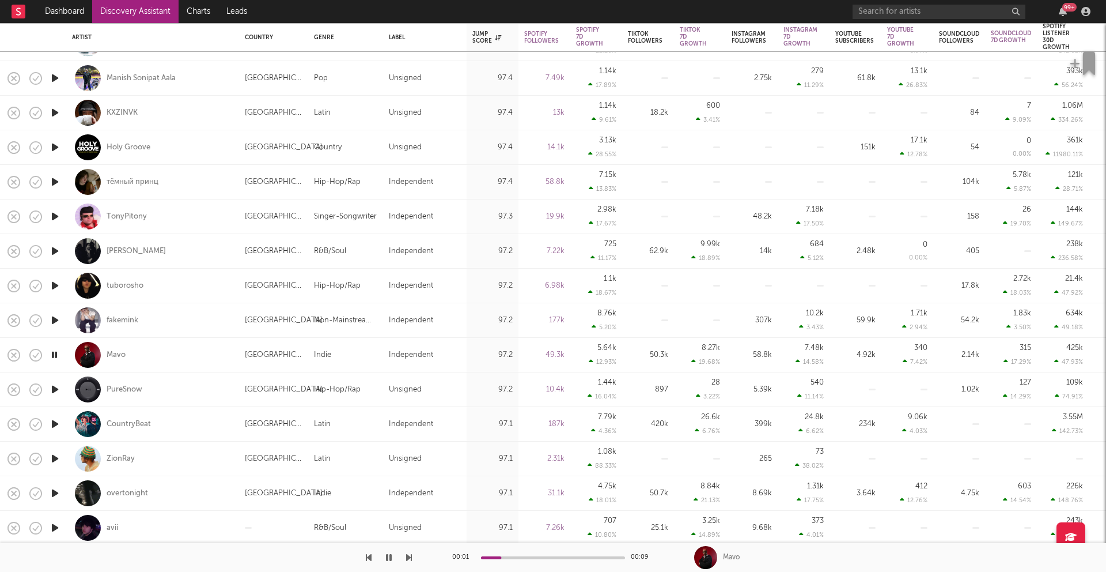
click at [59, 422] on icon "button" at bounding box center [55, 424] width 12 height 14
click at [55, 455] on icon "button" at bounding box center [55, 458] width 12 height 14
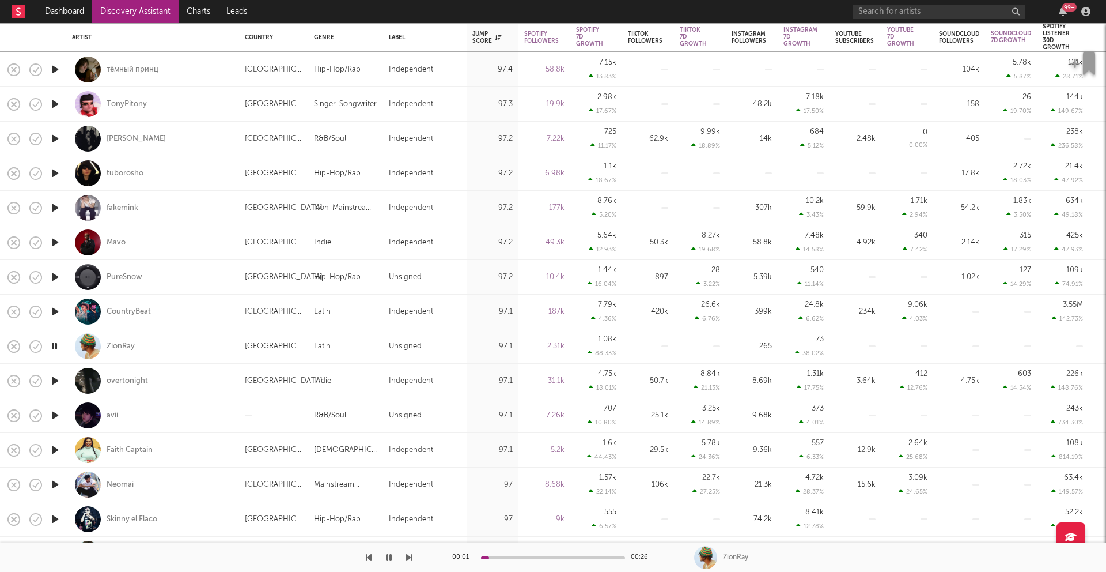
click at [56, 377] on icon "button" at bounding box center [55, 380] width 12 height 14
click at [56, 414] on icon "button" at bounding box center [55, 415] width 12 height 14
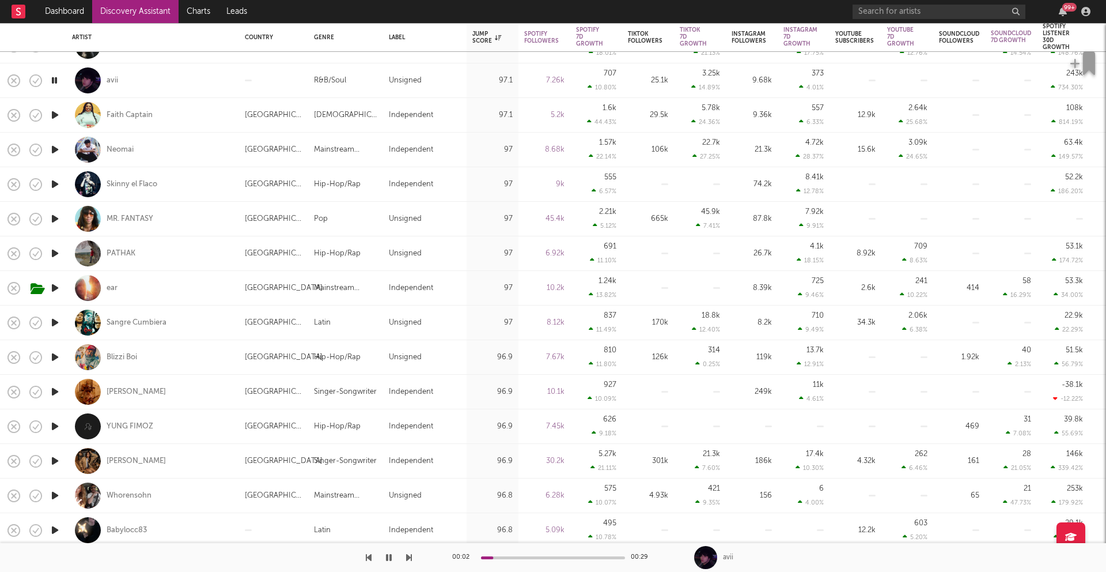
click at [59, 423] on icon "button" at bounding box center [55, 426] width 12 height 14
click at [54, 459] on icon "button" at bounding box center [55, 460] width 12 height 14
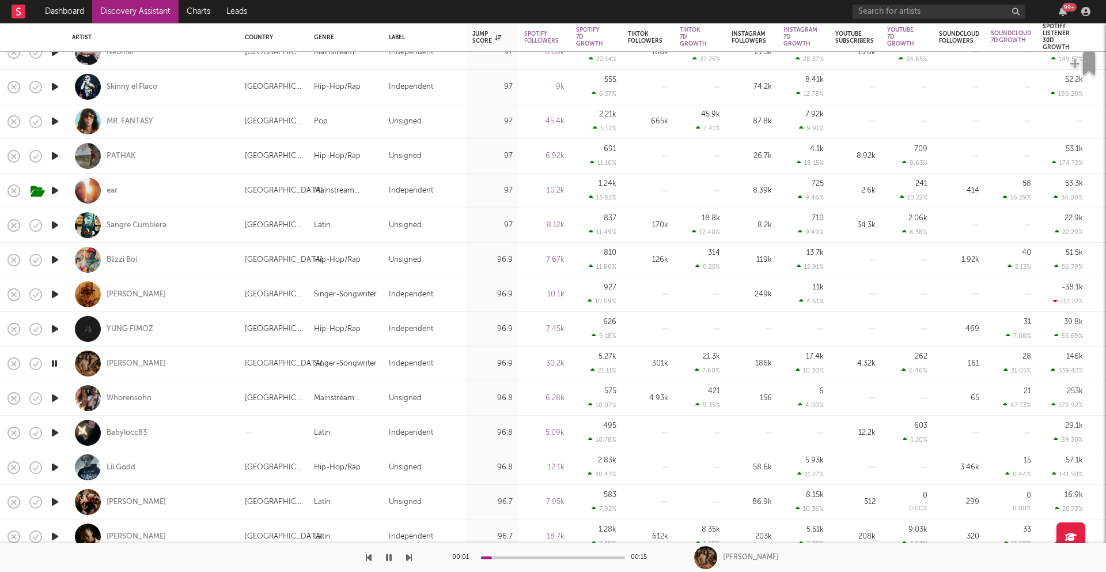
click at [60, 464] on div at bounding box center [54, 467] width 23 height 35
select select "1w"
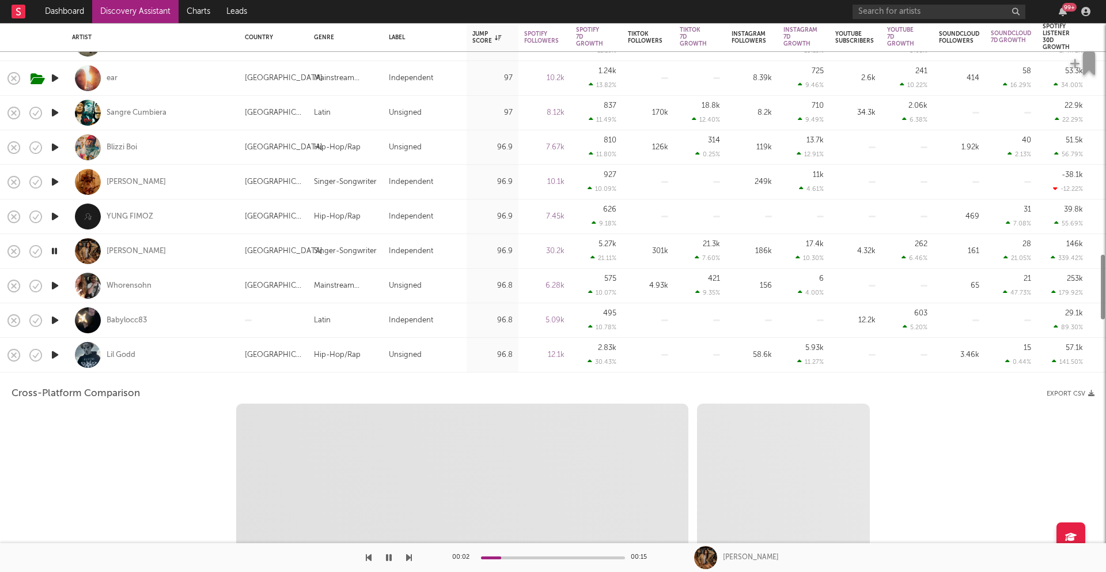
select select "6m"
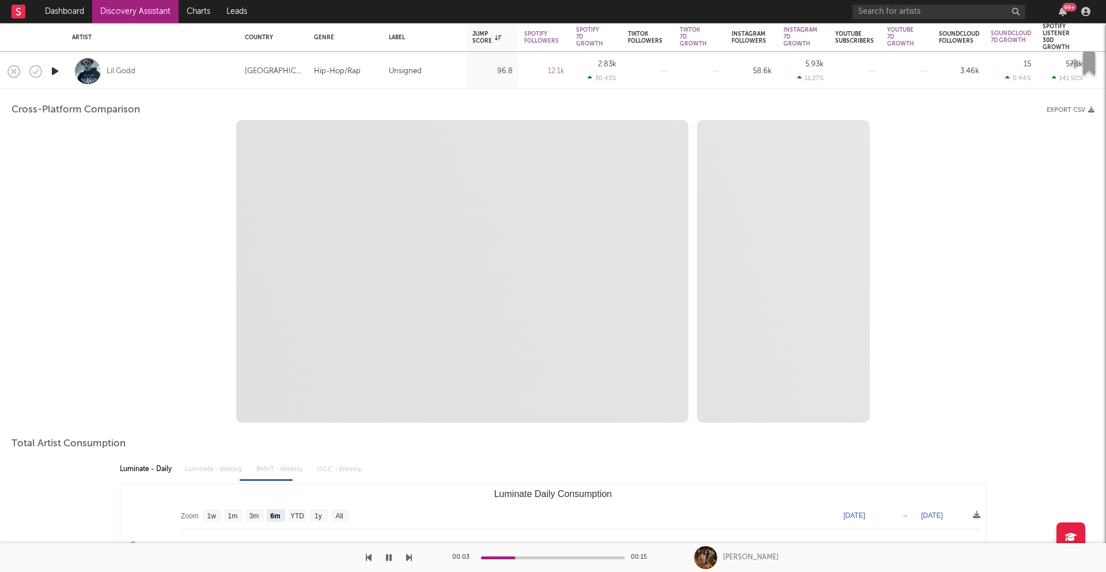
click at [178, 101] on div "Cross-Platform Comparison Export CSV" at bounding box center [553, 110] width 1083 height 20
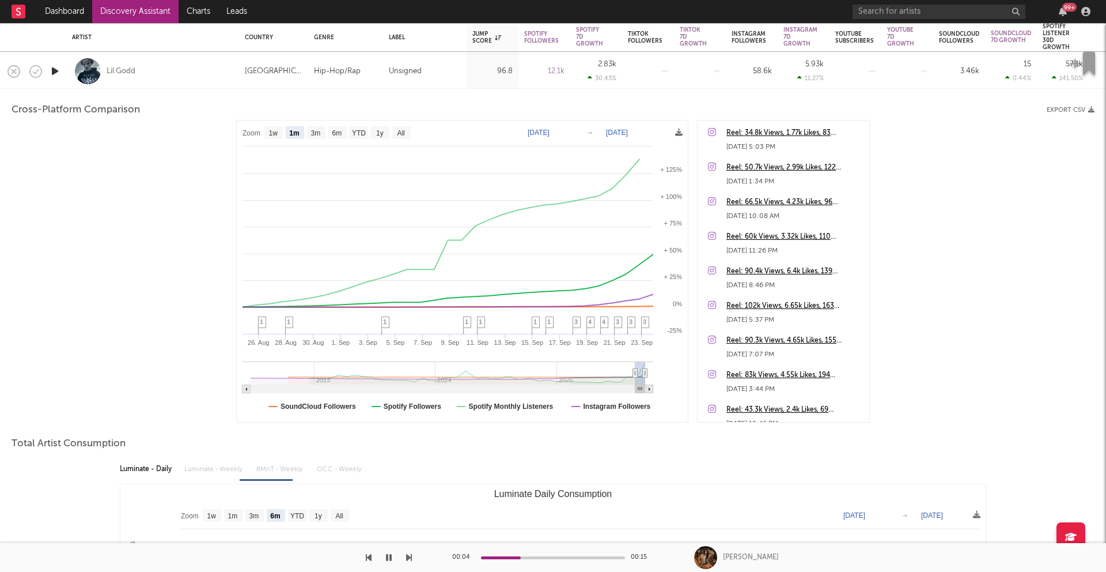
click at [178, 82] on div "Lil Godd" at bounding box center [152, 71] width 161 height 34
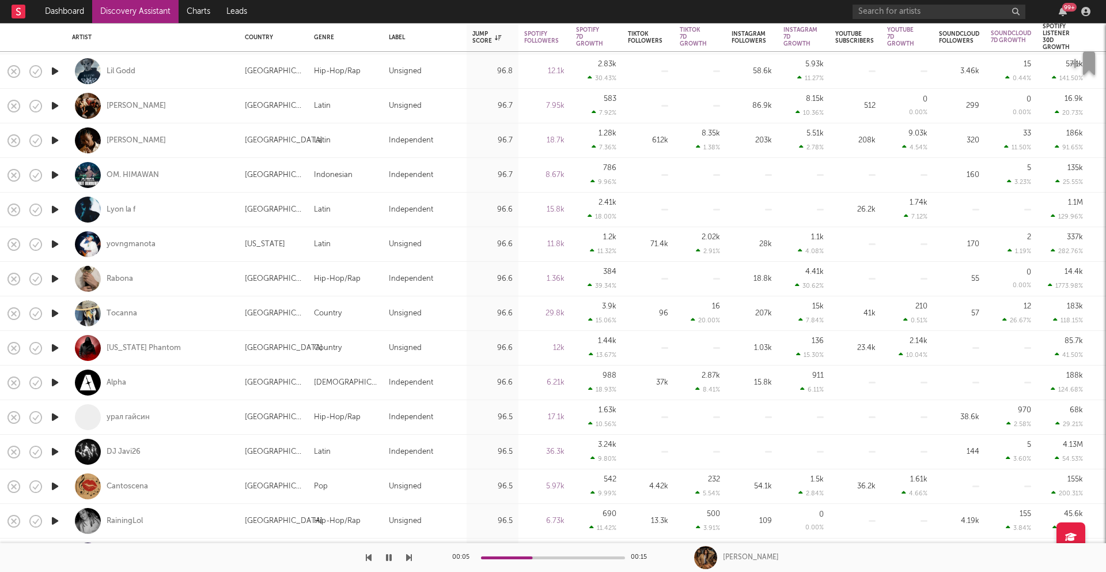
click at [58, 283] on icon "button" at bounding box center [55, 278] width 12 height 14
click at [59, 351] on icon "button" at bounding box center [55, 348] width 12 height 14
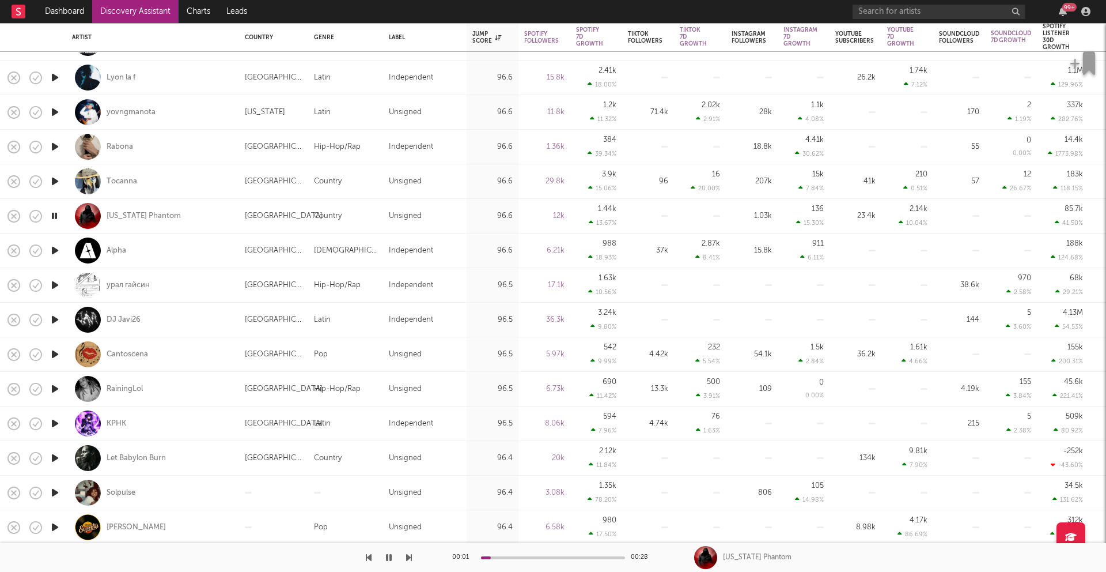
click at [55, 388] on icon "button" at bounding box center [55, 388] width 12 height 14
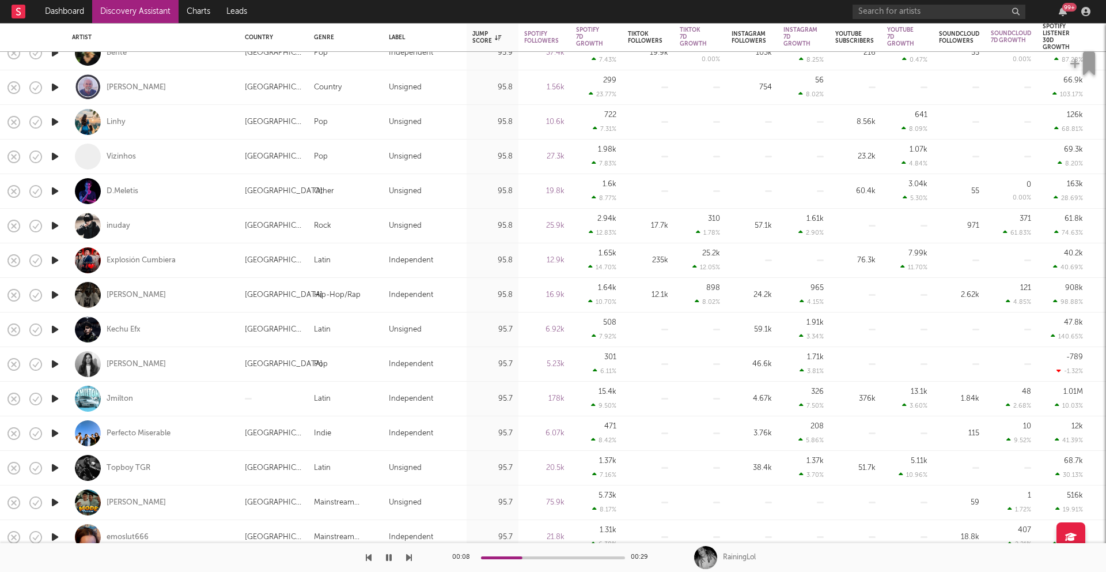
click at [54, 402] on icon "button" at bounding box center [55, 398] width 12 height 14
click at [54, 433] on icon "button" at bounding box center [55, 433] width 12 height 14
click at [52, 463] on icon "button" at bounding box center [55, 467] width 12 height 14
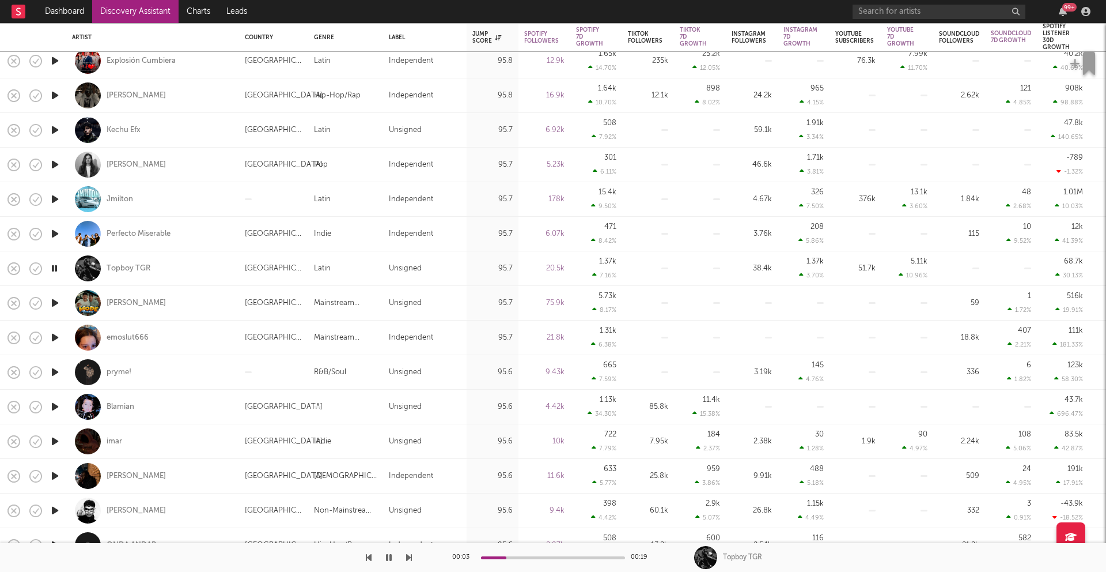
click at [56, 440] on icon "button" at bounding box center [55, 441] width 12 height 14
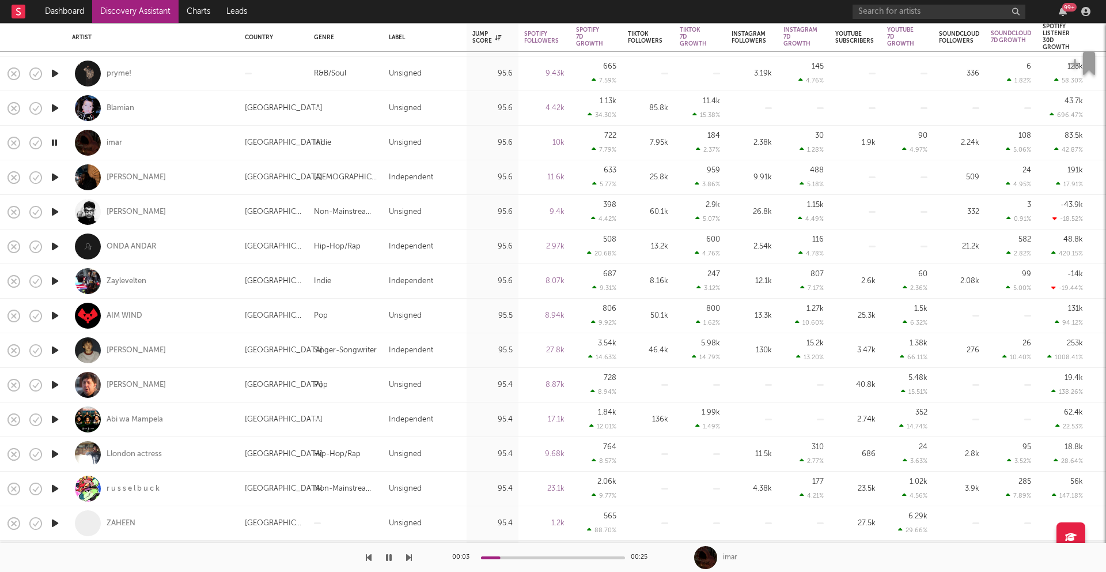
click at [54, 455] on icon "button" at bounding box center [55, 454] width 12 height 14
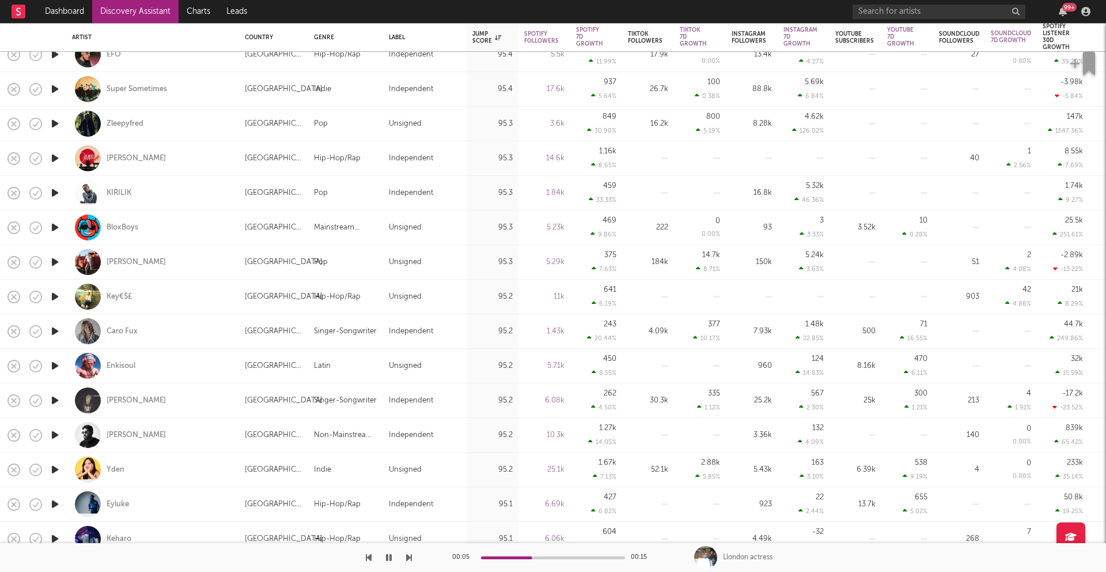
click at [54, 400] on icon "button" at bounding box center [55, 400] width 12 height 14
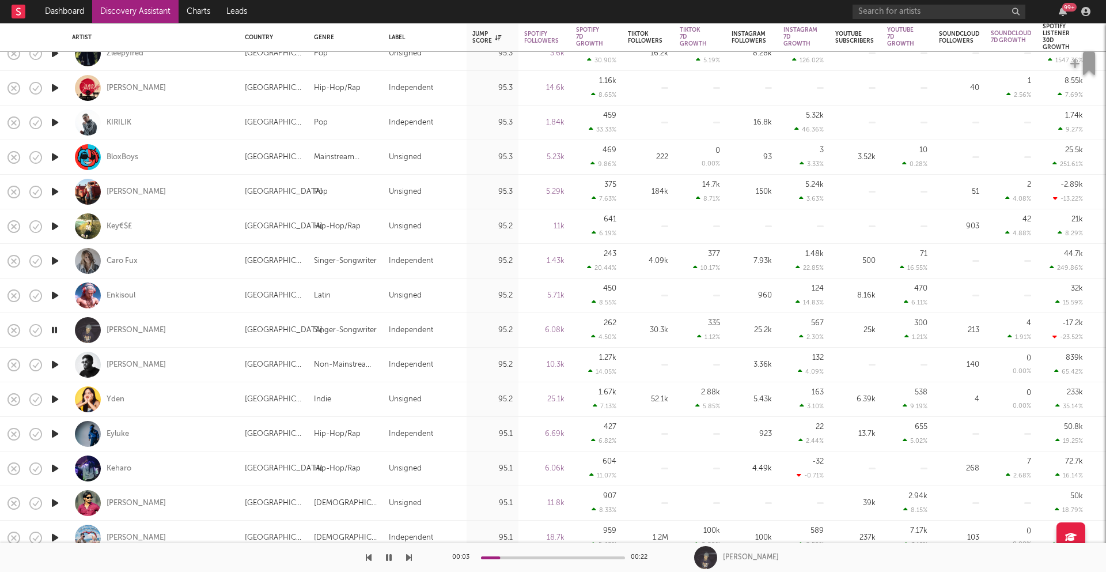
click at [50, 262] on icon "button" at bounding box center [55, 261] width 12 height 14
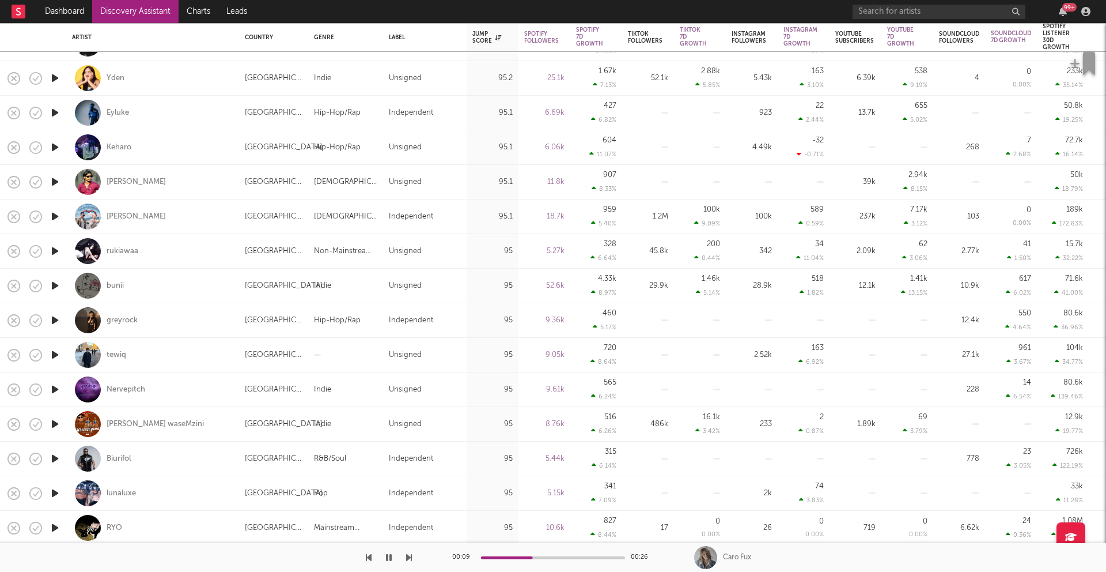
click at [63, 283] on div at bounding box center [54, 285] width 23 height 35
select select "1w"
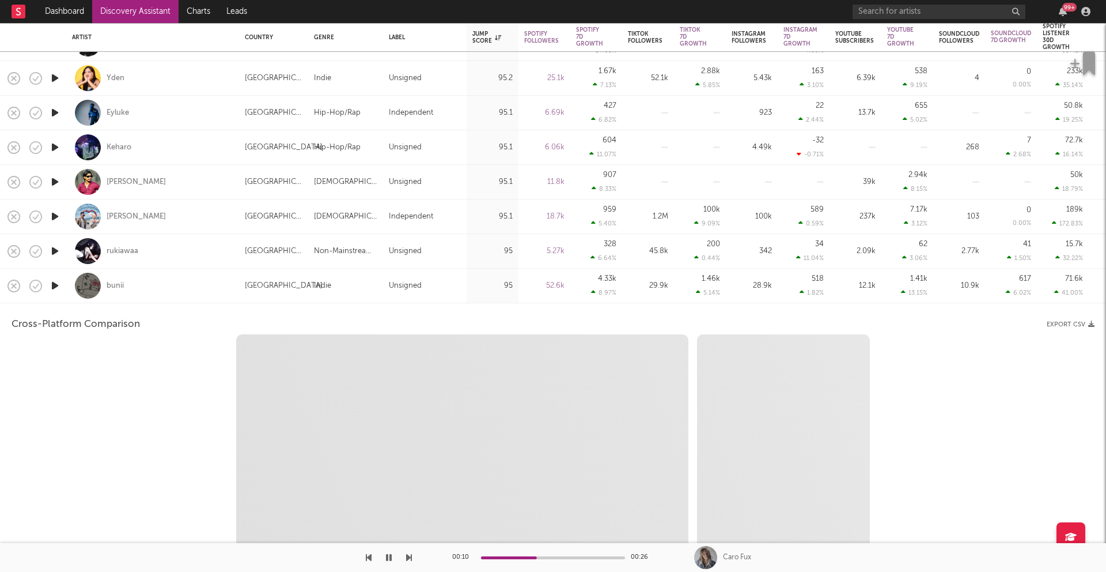
click at [54, 283] on icon "button" at bounding box center [55, 285] width 12 height 14
select select "6m"
click at [184, 294] on div "bunii" at bounding box center [152, 285] width 161 height 34
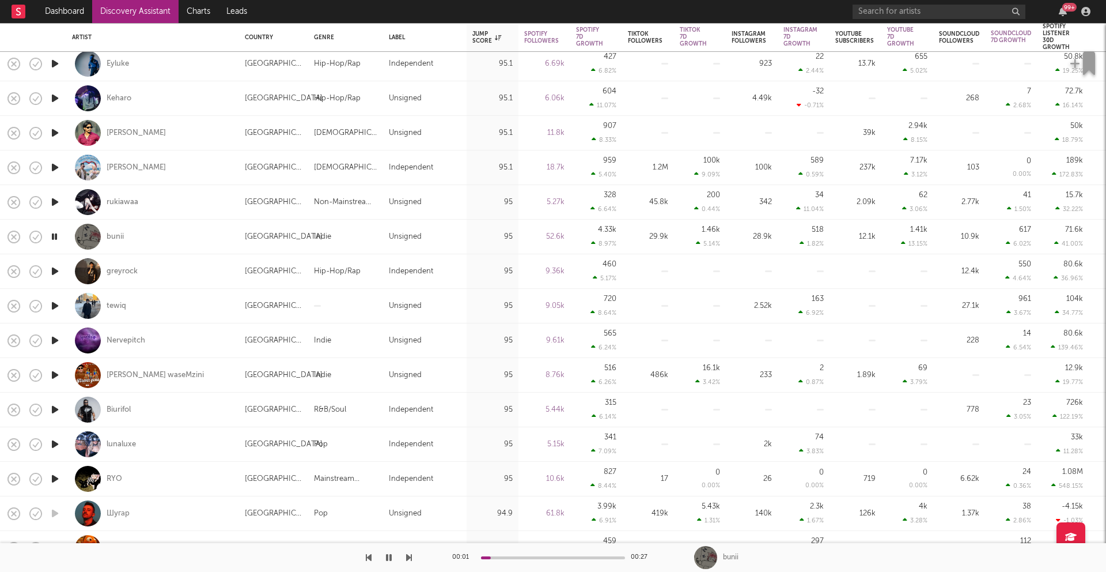
click at [62, 407] on div at bounding box center [54, 409] width 23 height 35
select select "1w"
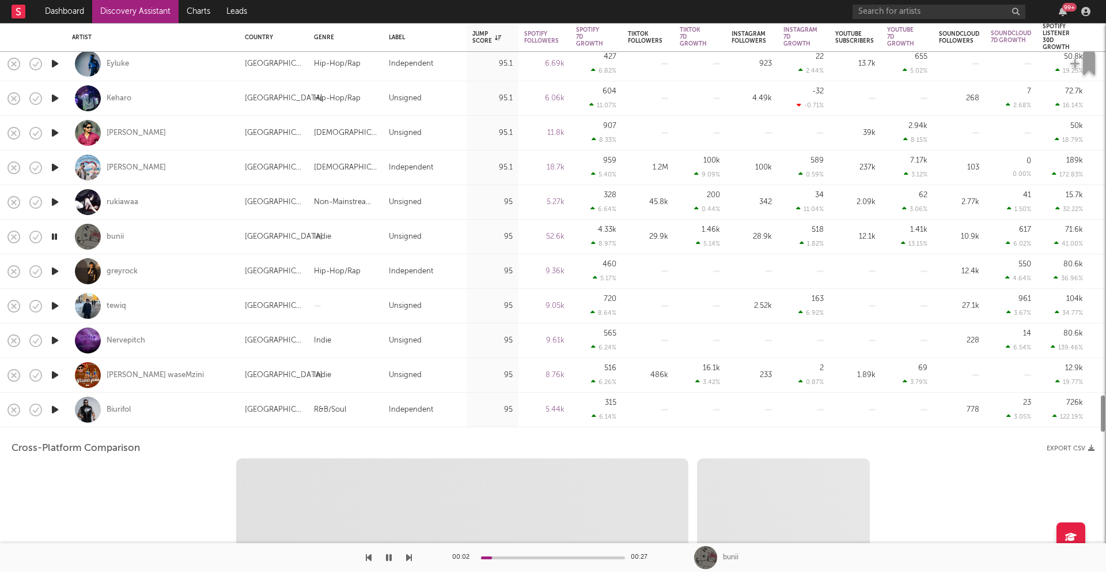
select select "6m"
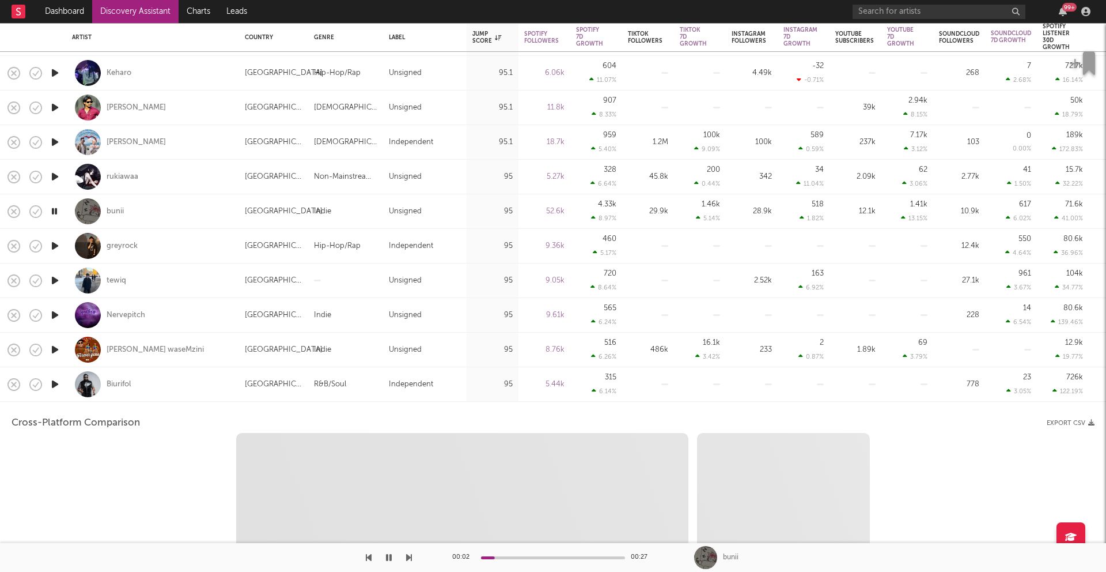
click at [55, 386] on icon "button" at bounding box center [55, 384] width 12 height 14
select select "1m"
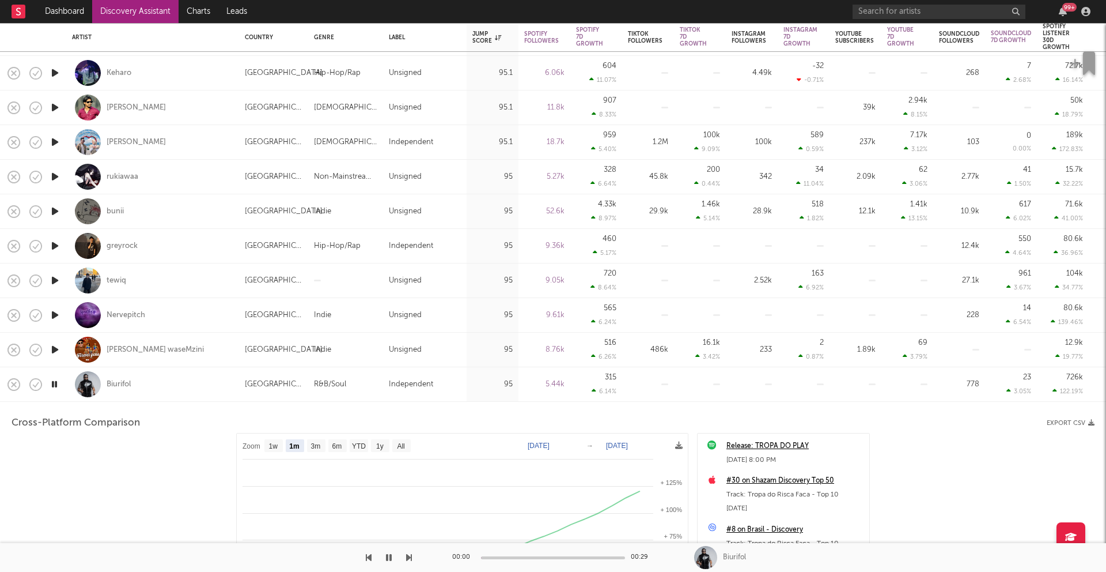
click at [190, 386] on div "Biurifol" at bounding box center [152, 384] width 161 height 34
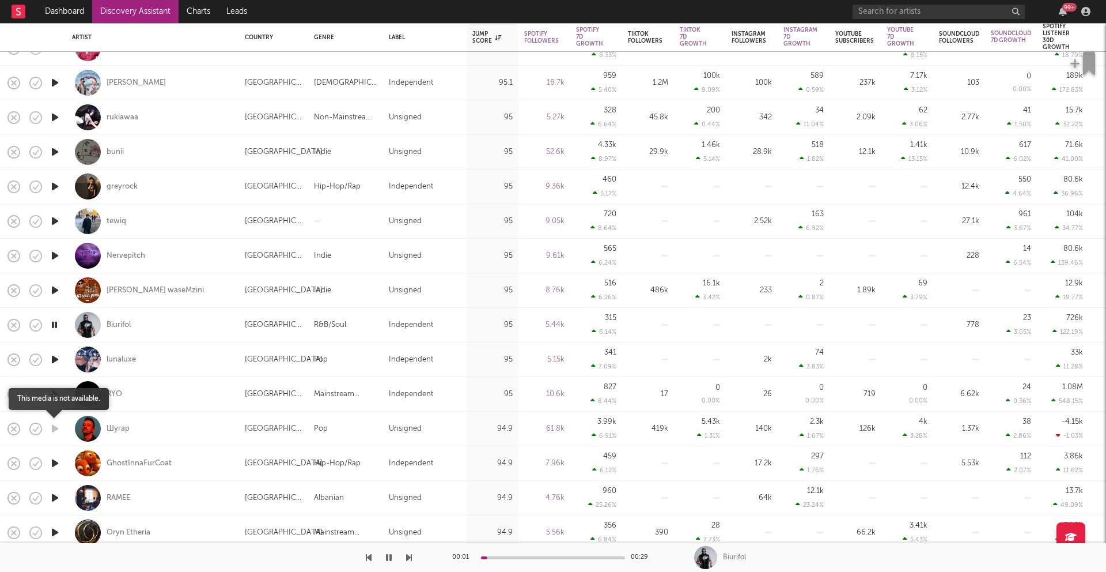
click at [54, 425] on icon "button" at bounding box center [55, 428] width 12 height 14
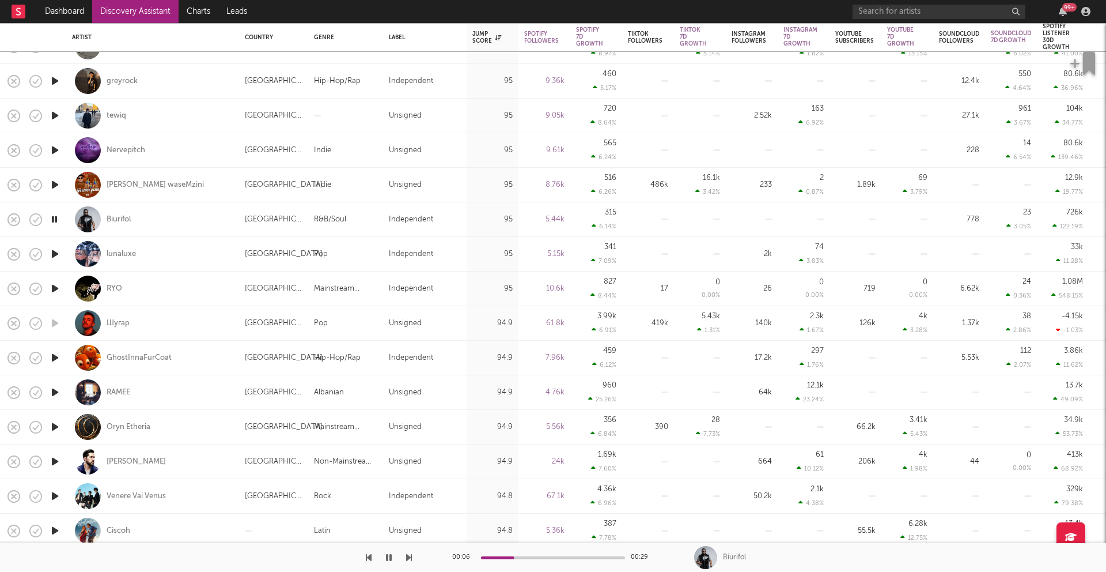
click at [67, 429] on div "Oryn Etheria" at bounding box center [152, 427] width 173 height 35
select select "1w"
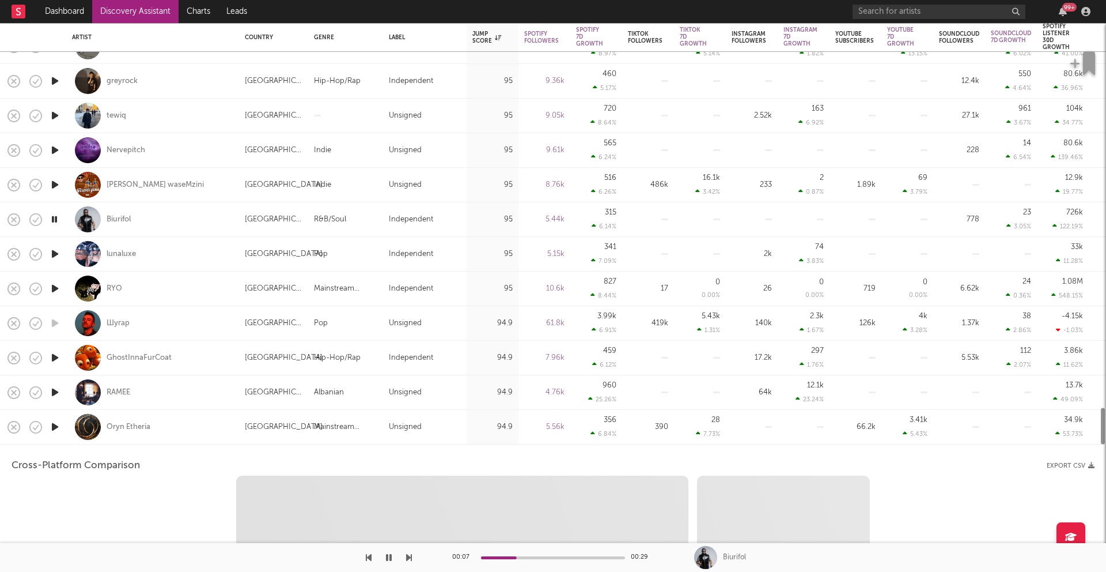
click at [51, 428] on icon "button" at bounding box center [55, 426] width 12 height 14
select select "1w"
click at [190, 434] on div "Oryn Etheria" at bounding box center [152, 427] width 161 height 34
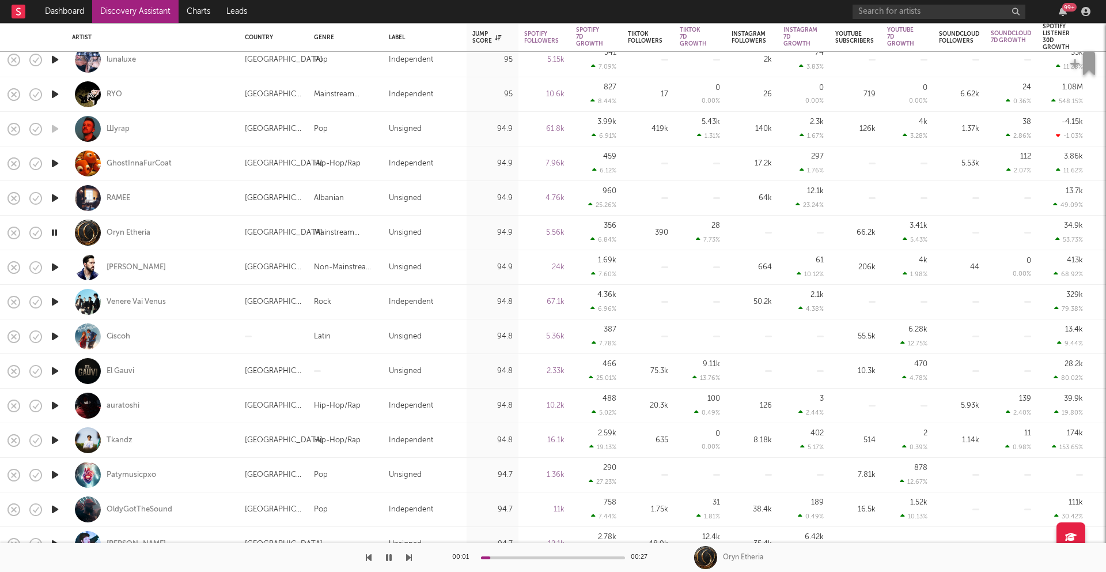
click at [57, 405] on icon "button" at bounding box center [55, 405] width 12 height 14
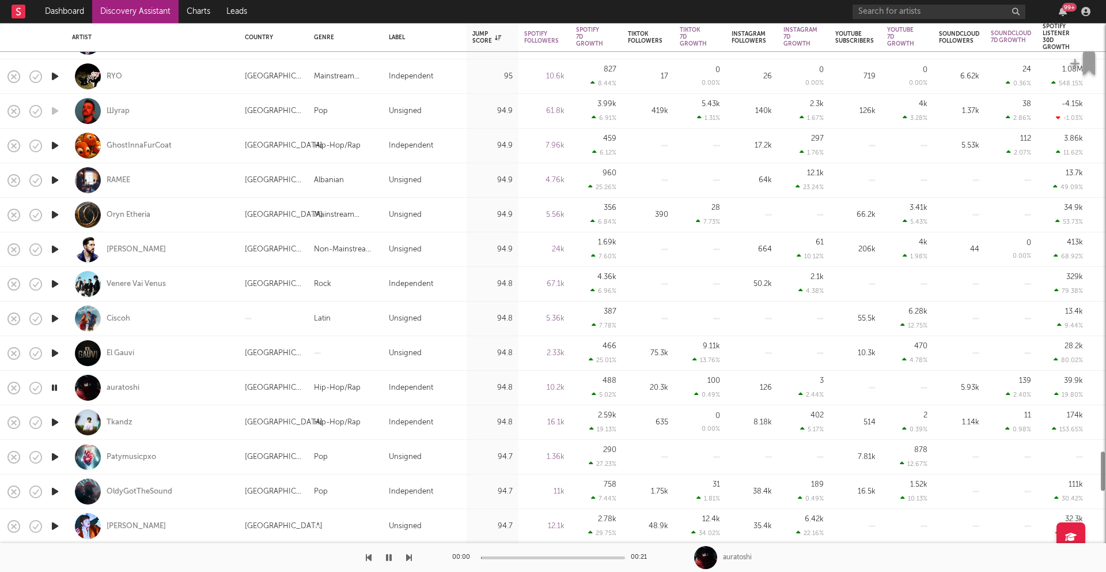
click at [52, 422] on icon "button" at bounding box center [55, 422] width 12 height 14
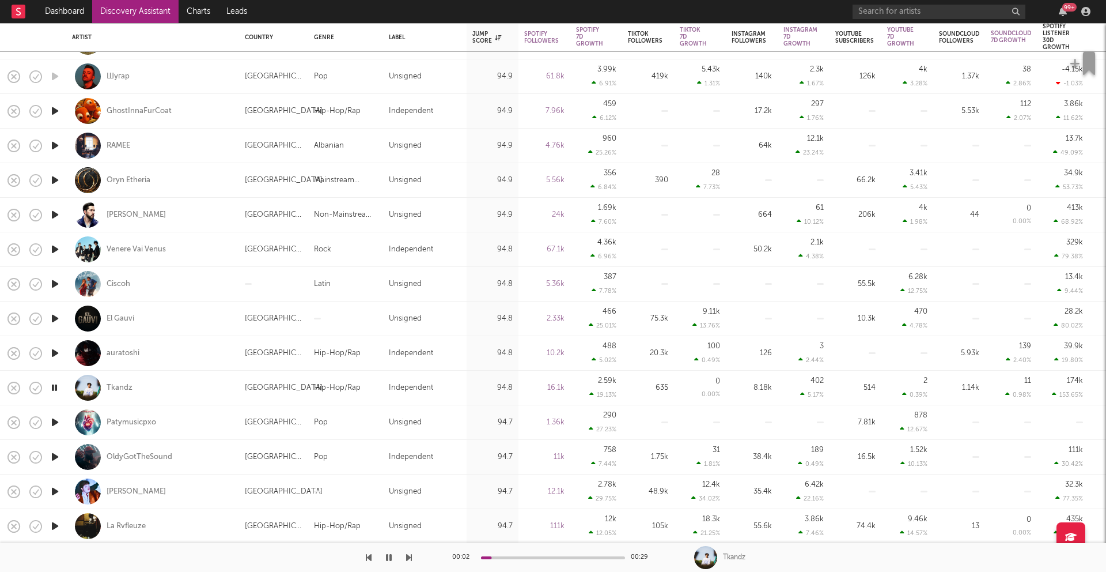
click at [60, 498] on icon "button" at bounding box center [55, 491] width 12 height 14
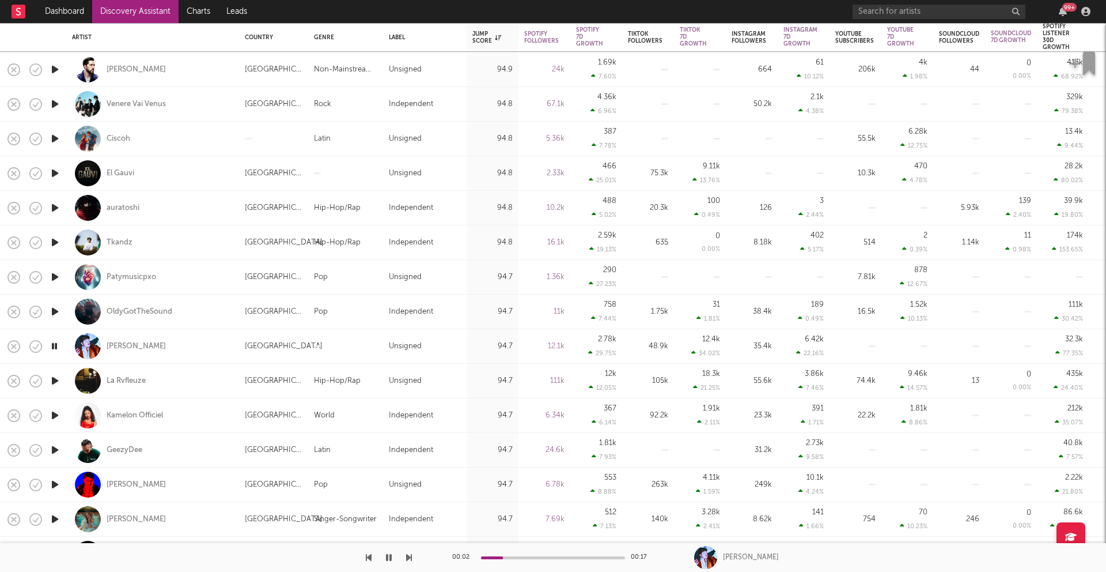
click at [53, 449] on icon "button" at bounding box center [55, 449] width 12 height 14
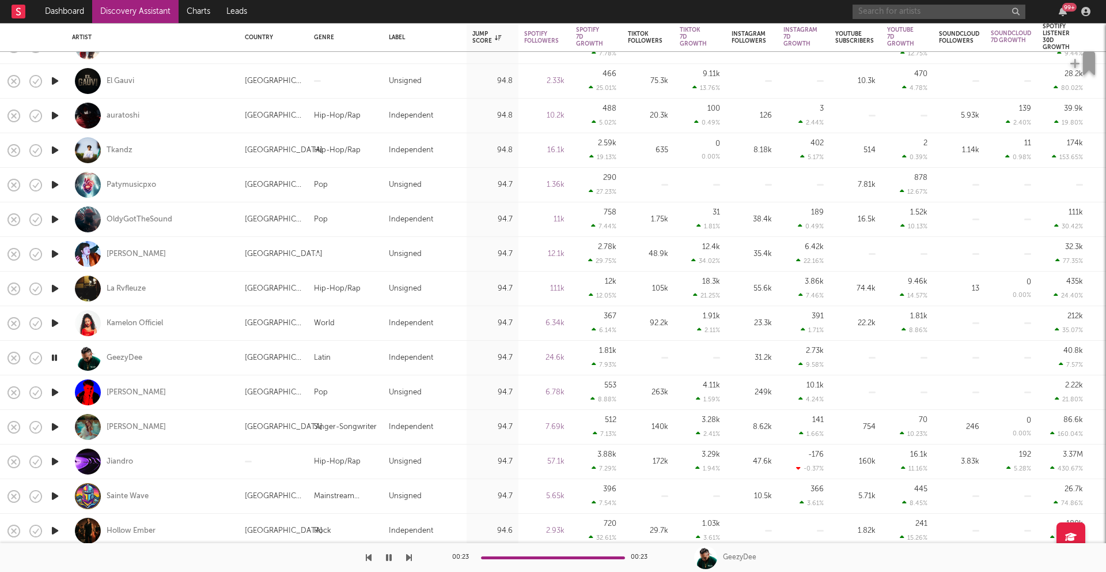
click at [898, 12] on input "text" at bounding box center [939, 12] width 173 height 14
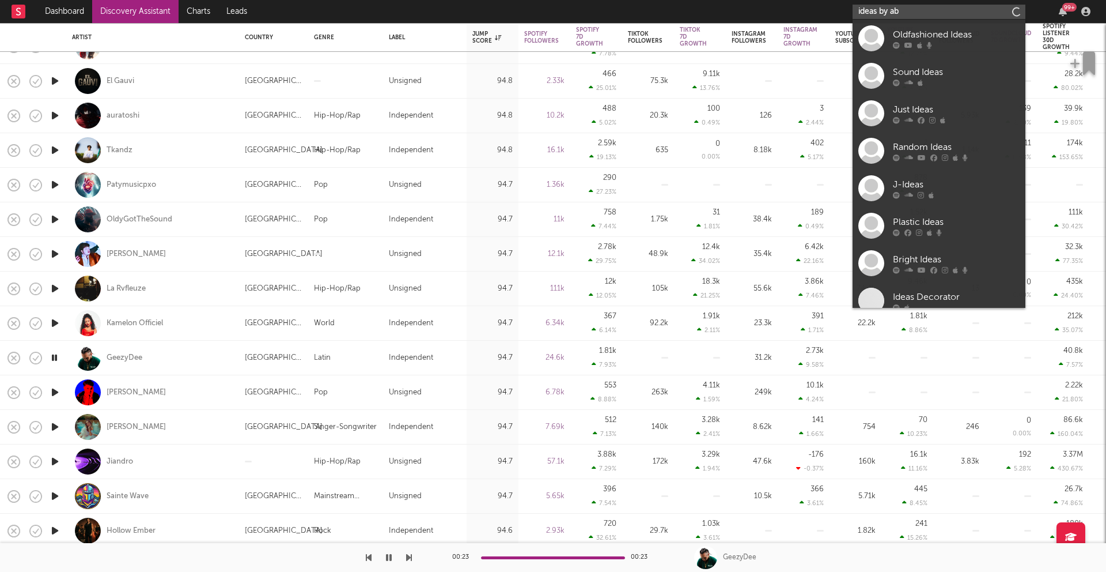
type input "ideas by ab"
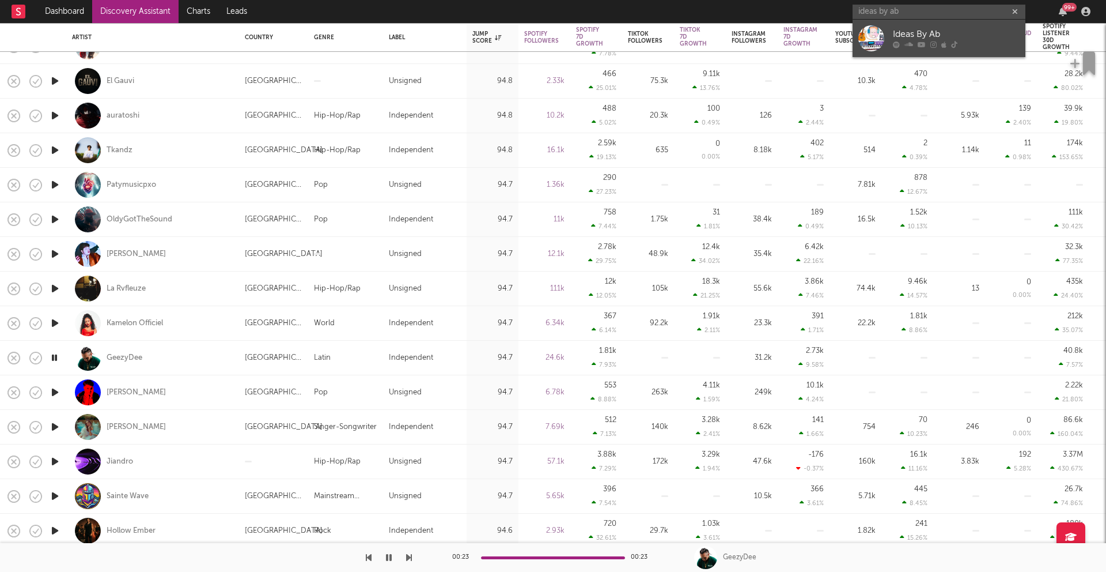
click at [984, 40] on div "Ideas By Ab" at bounding box center [956, 35] width 127 height 14
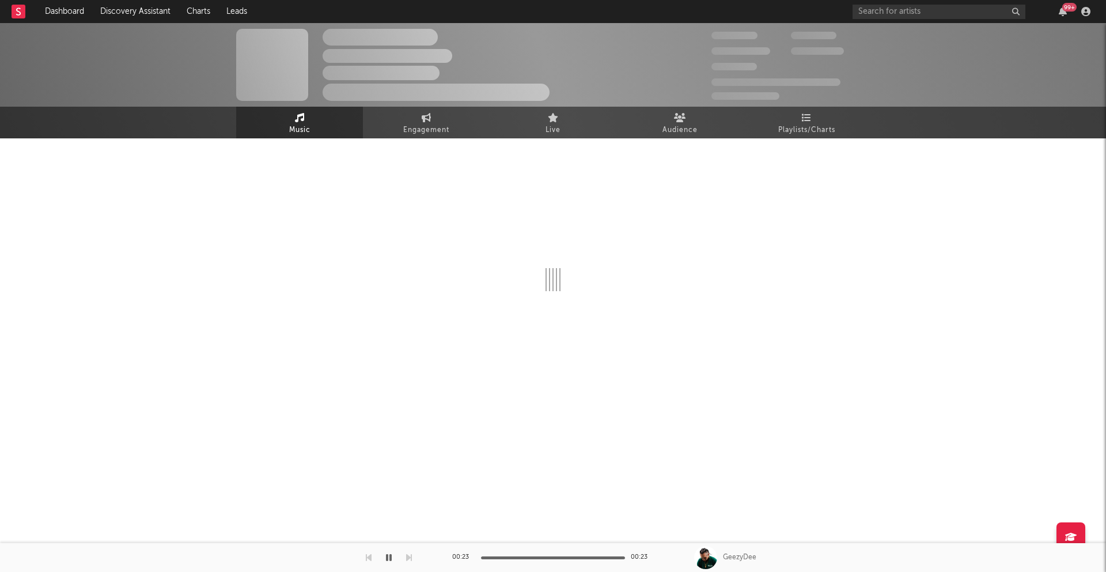
select select "1w"
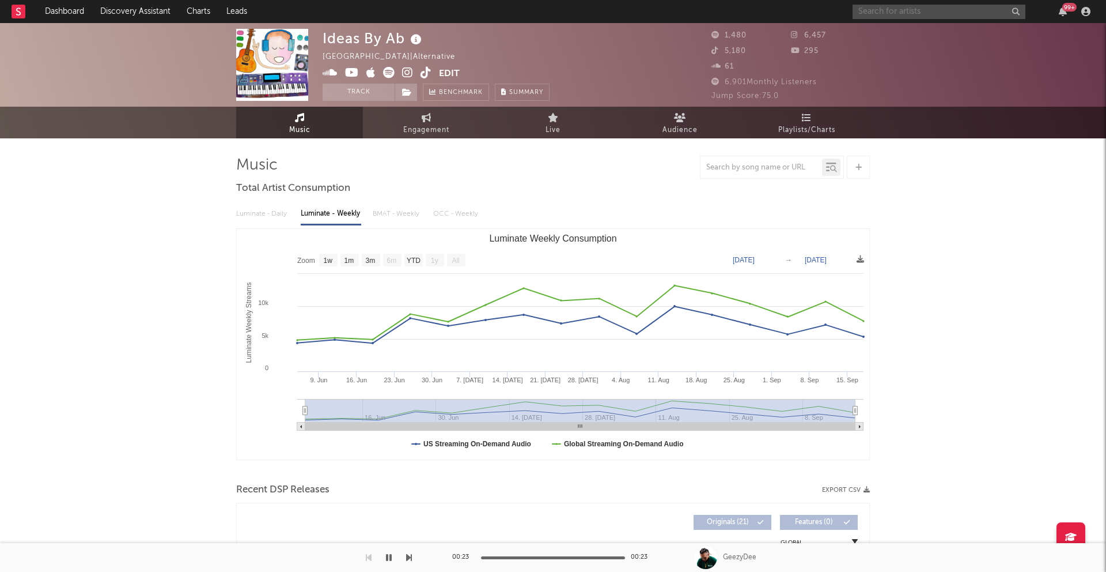
click at [970, 9] on input "text" at bounding box center [939, 12] width 173 height 14
type input "f"
click at [937, 16] on input "drew regan" at bounding box center [939, 12] width 173 height 14
type input "drew rega"
click at [936, 39] on div "Drew Regan" at bounding box center [956, 35] width 127 height 14
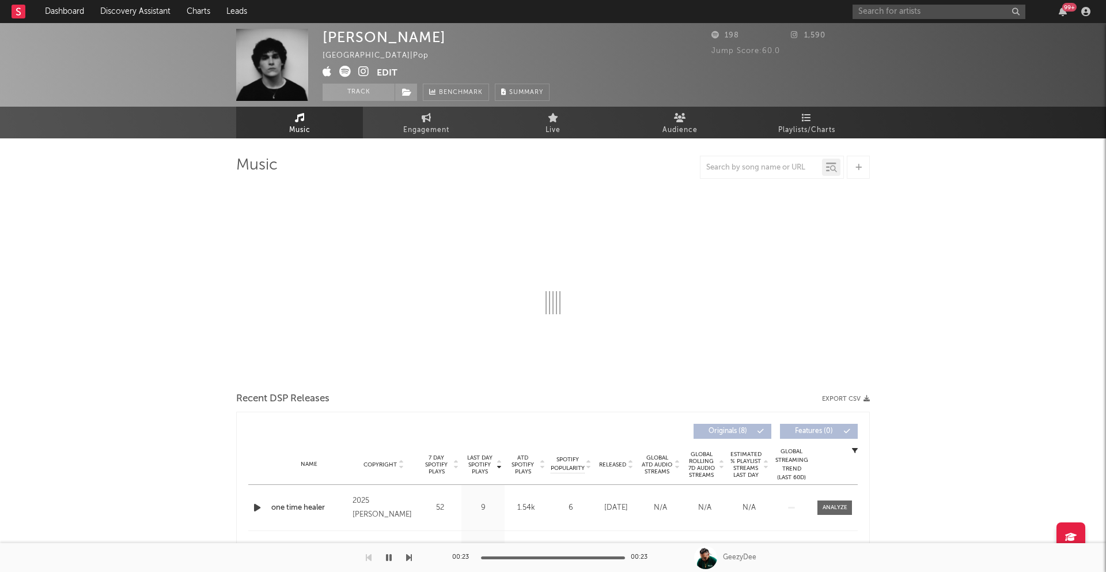
select select "1w"
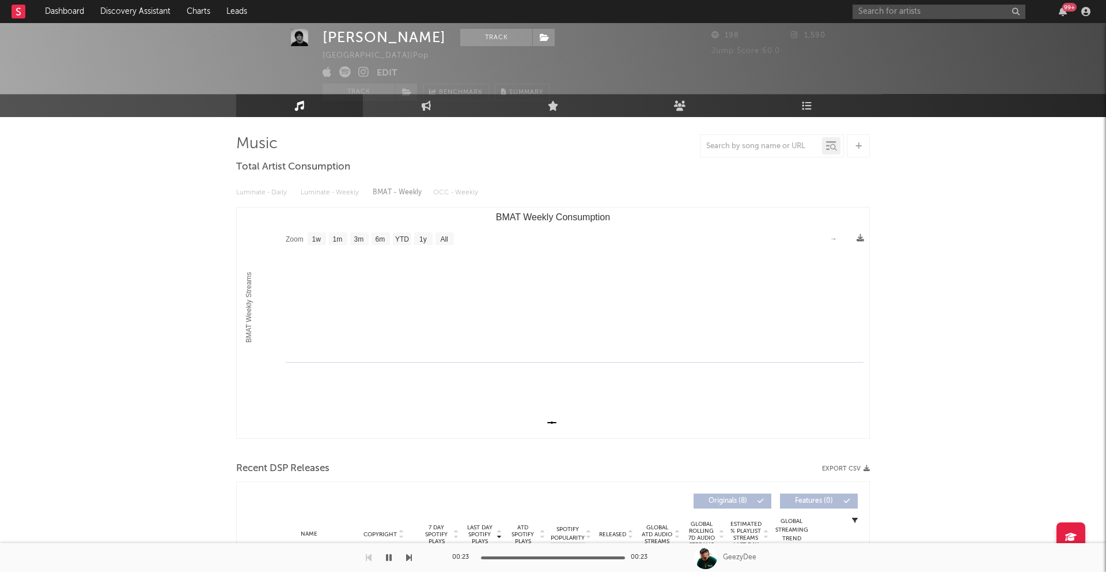
scroll to position [50, 0]
